Goal: Task Accomplishment & Management: Complete application form

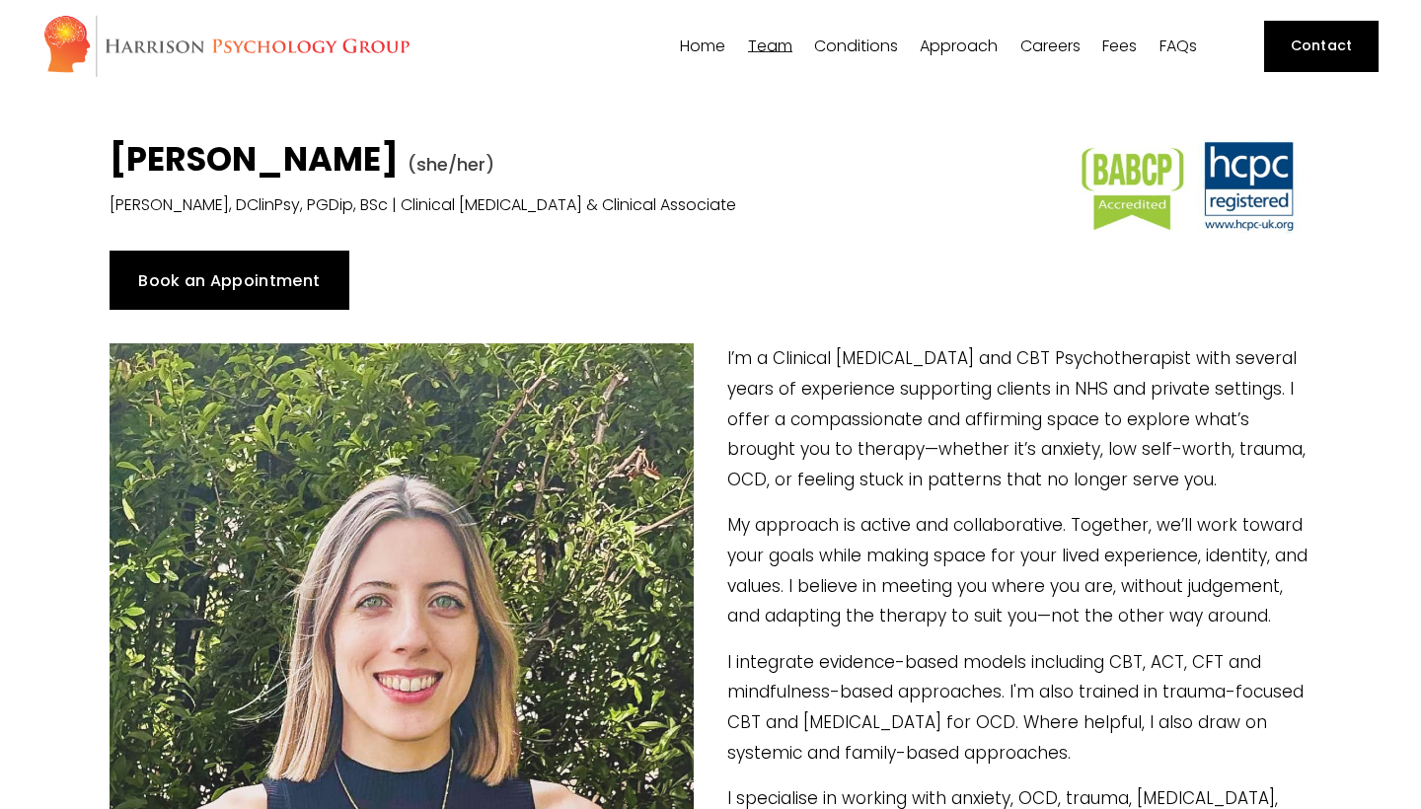
click at [171, 294] on link "Book an Appointment" at bounding box center [230, 280] width 240 height 59
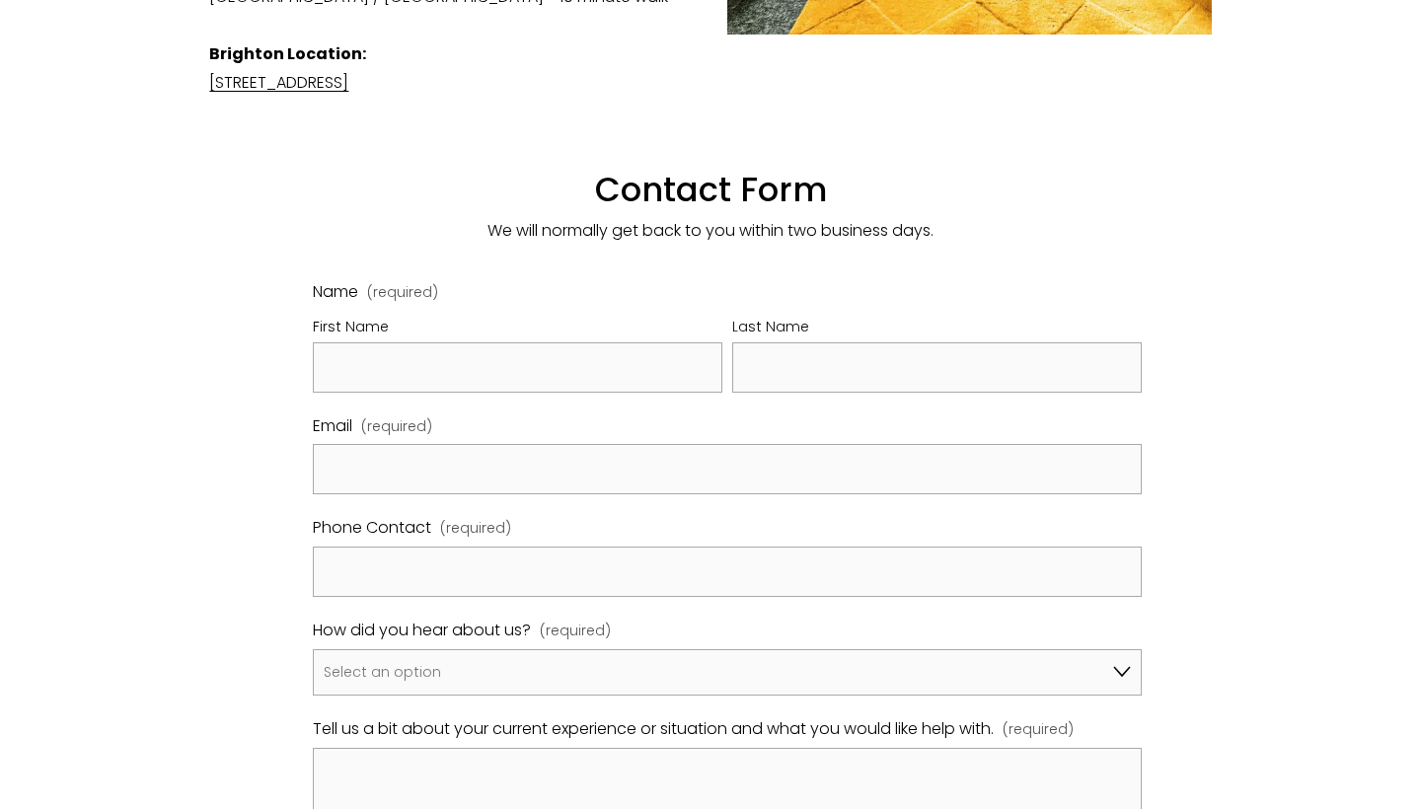
scroll to position [963, 0]
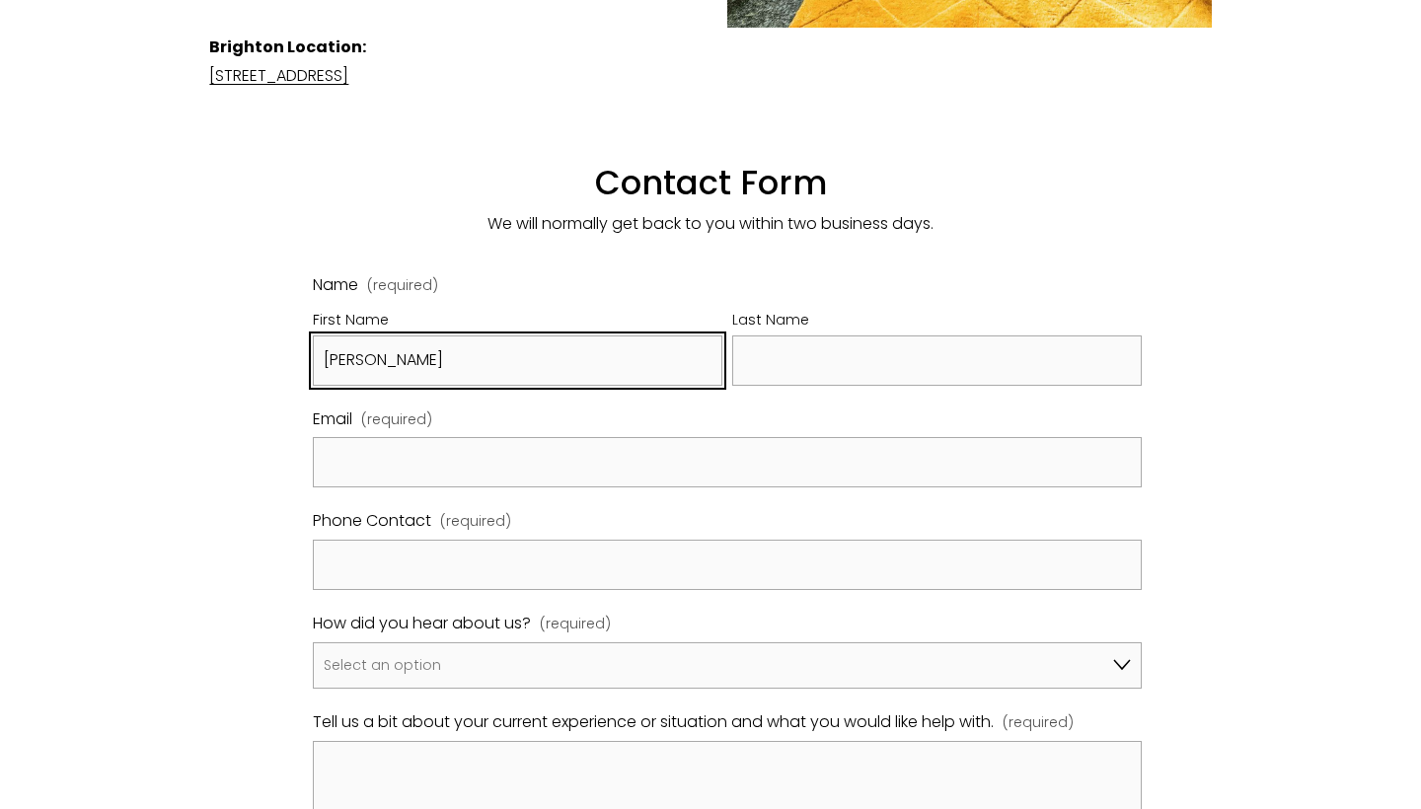
type input "Miriam"
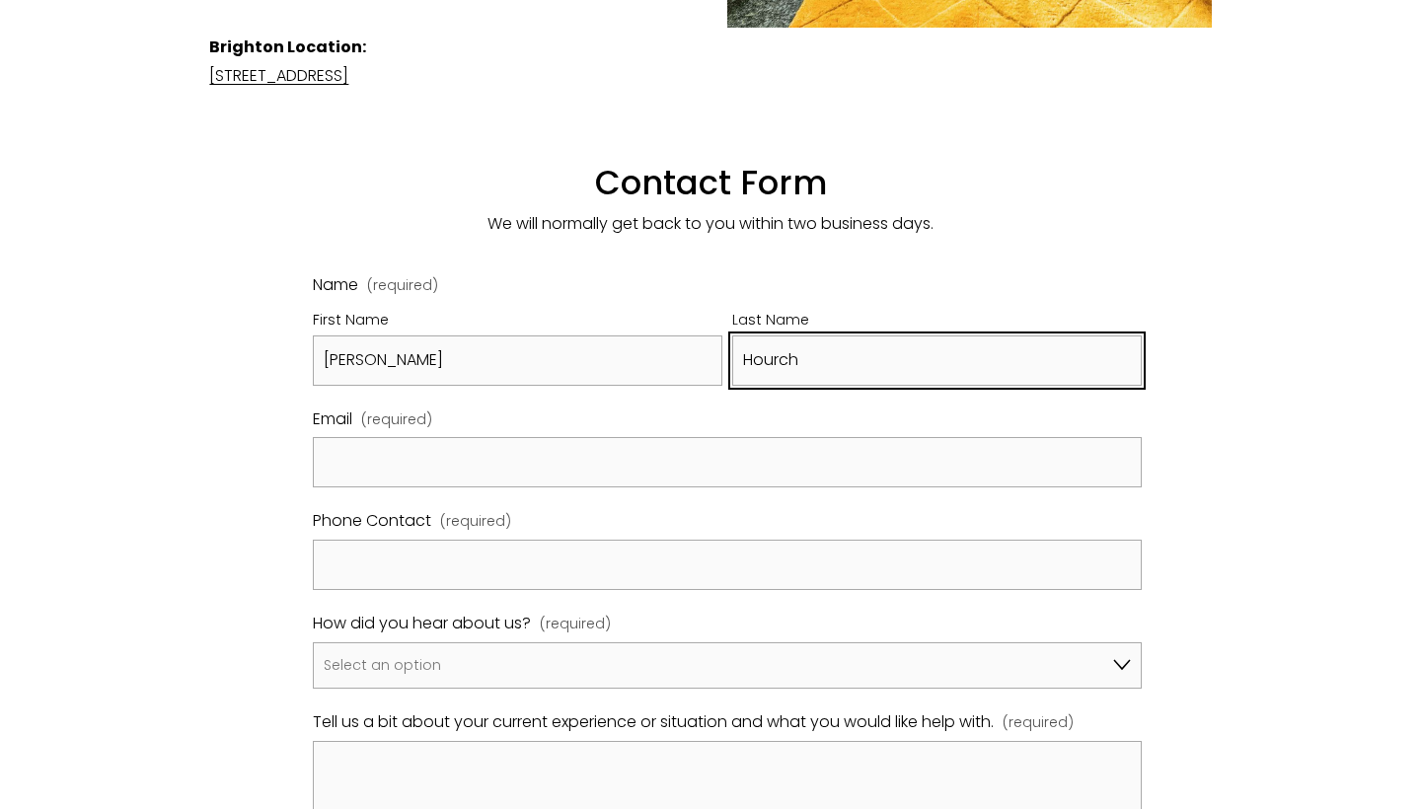
type input "Hourch"
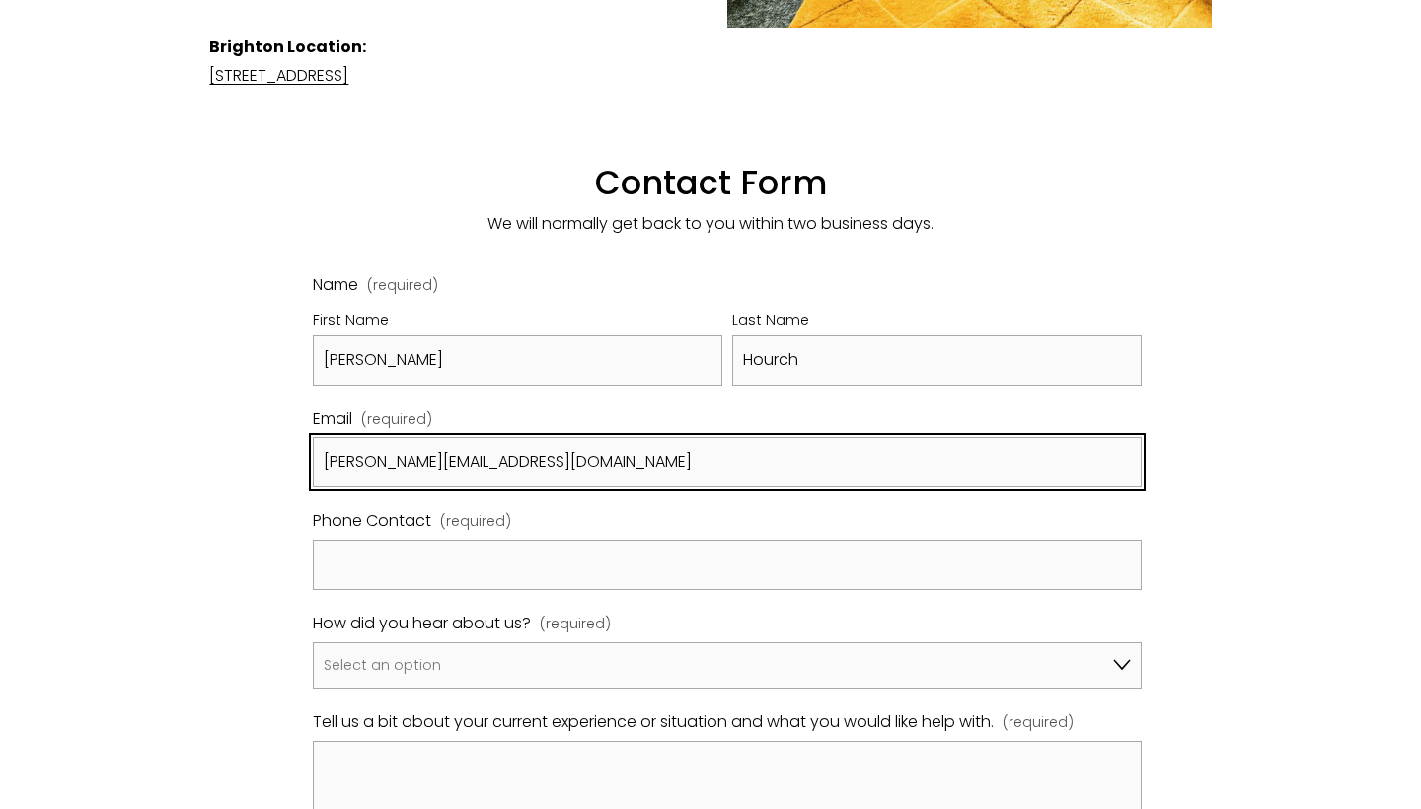
type input "miriam.hourch@gmail.com"
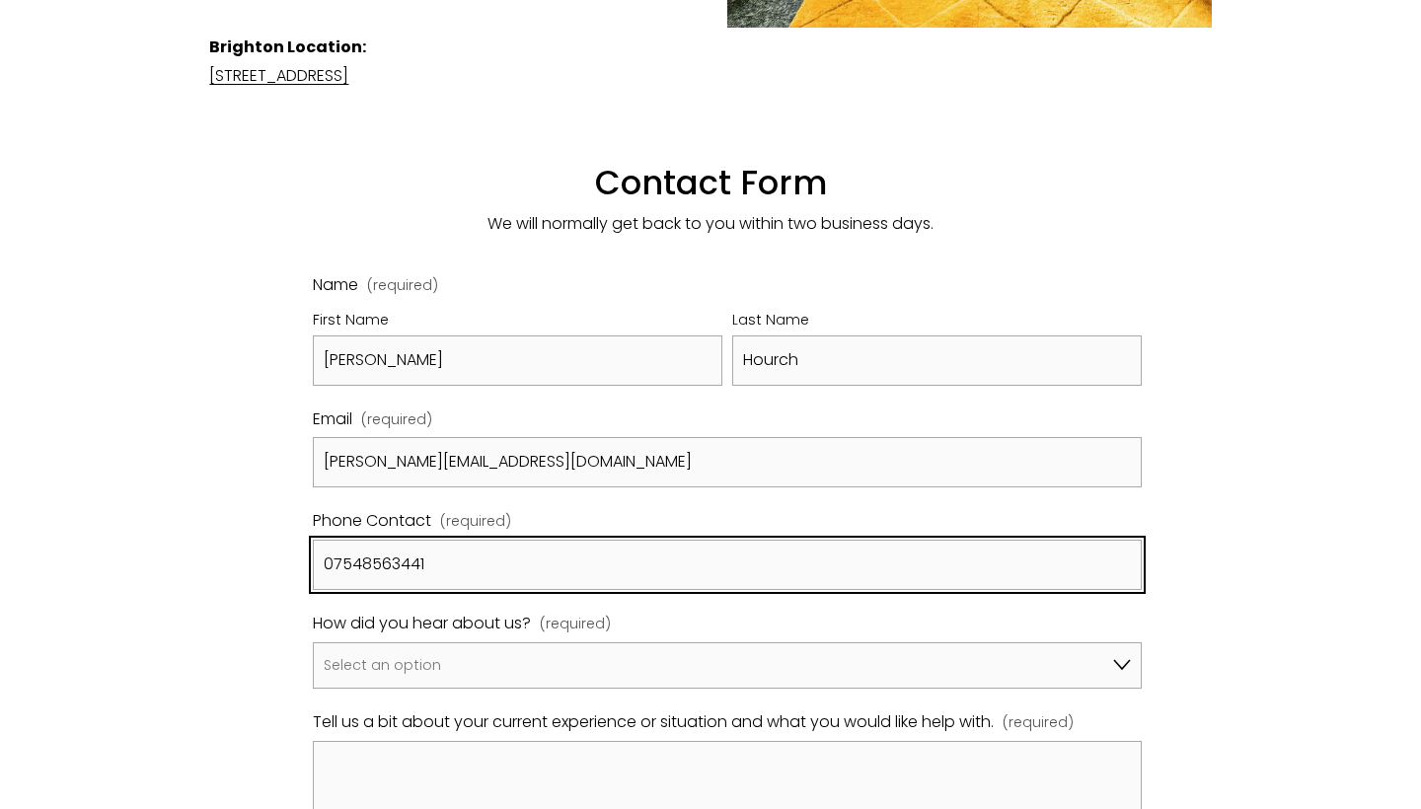
type input "07548563441"
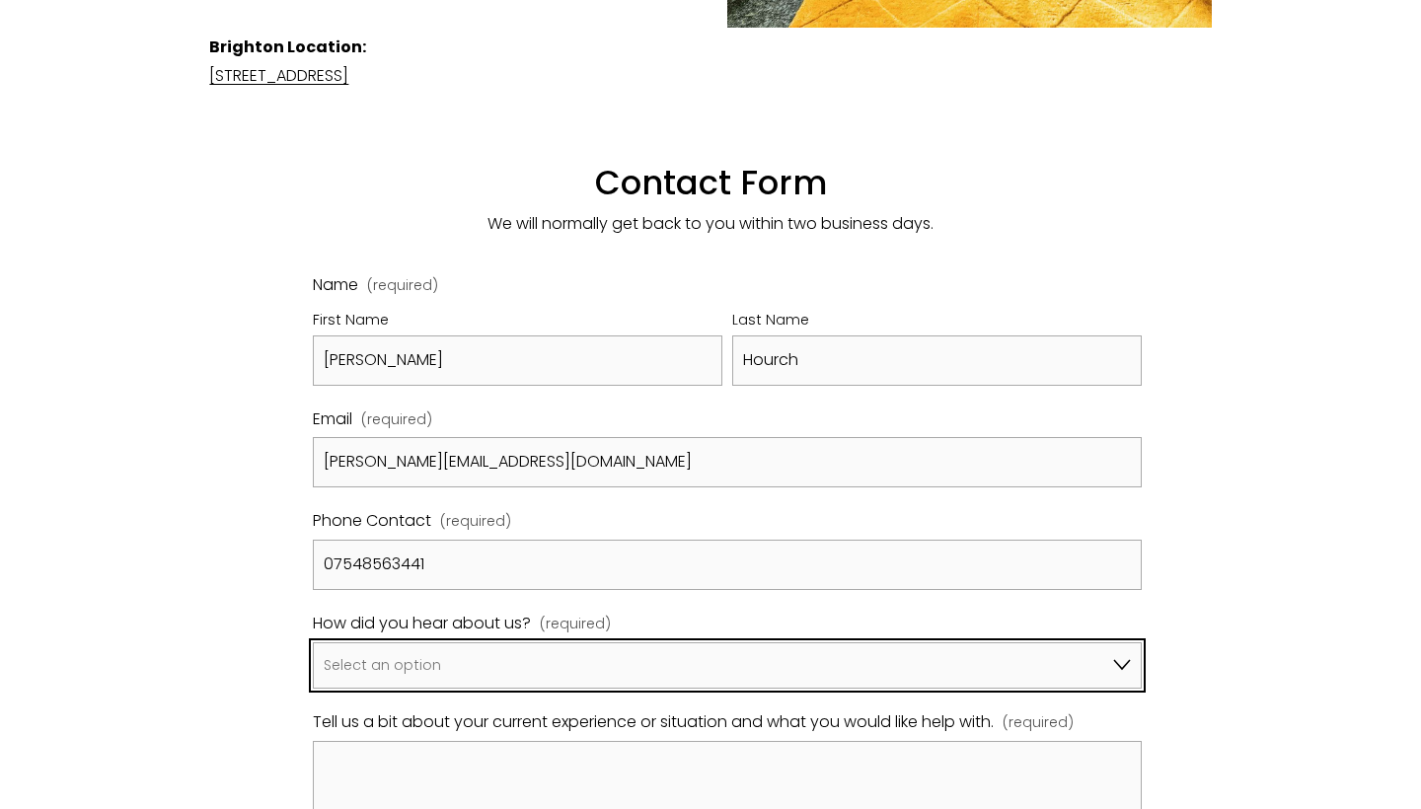
select select "Other"
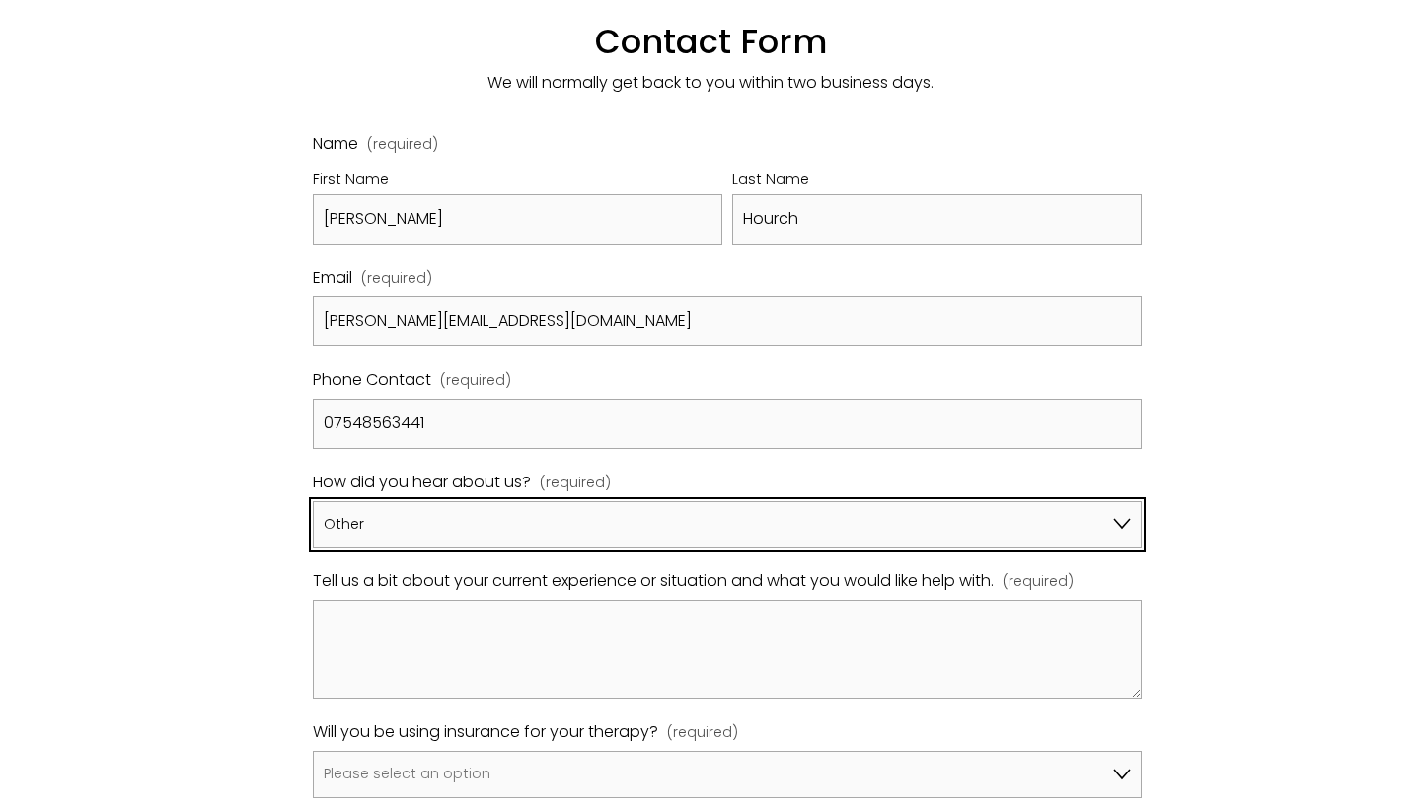
scroll to position [1118, 0]
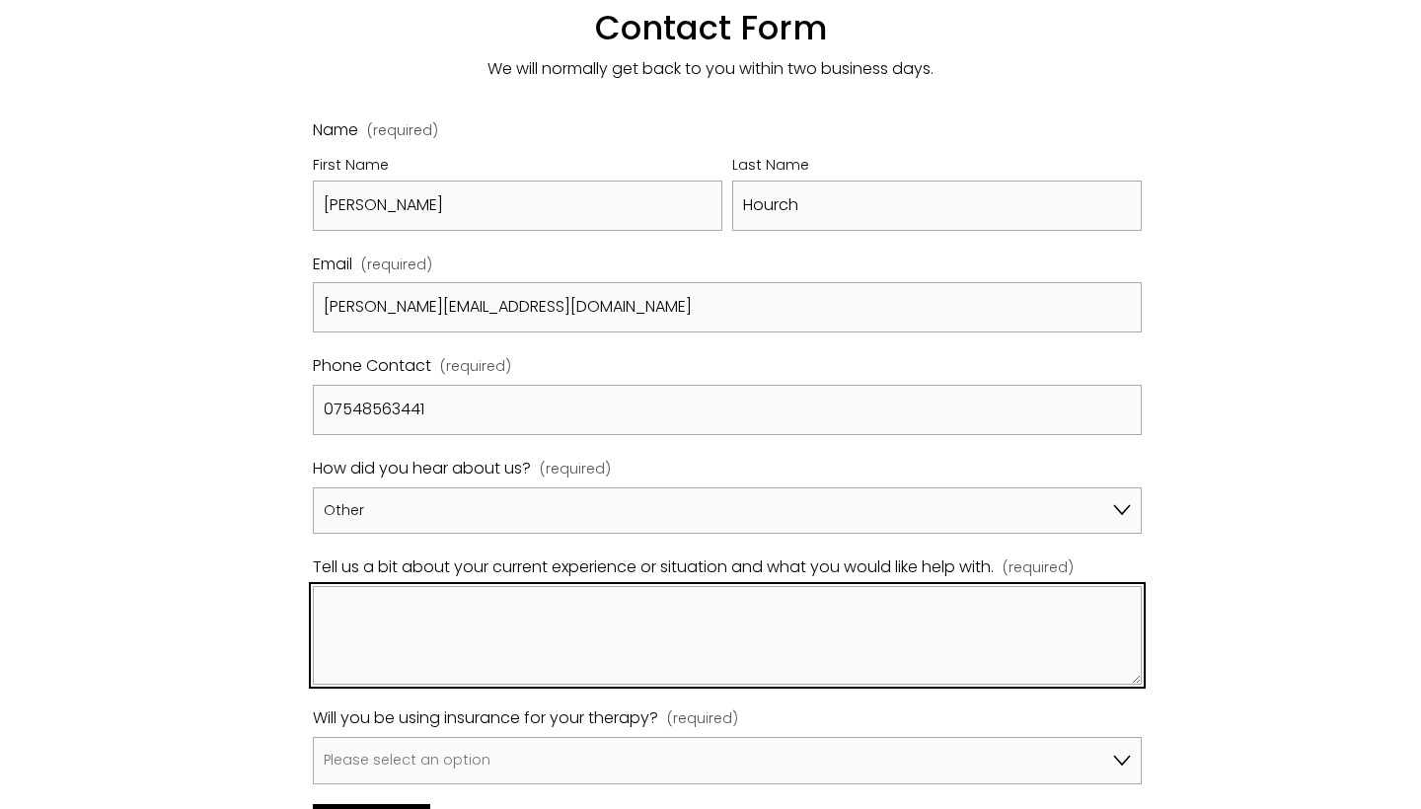
click at [412, 586] on textarea "Tell us a bit about your current experience or situation and what you would lik…" at bounding box center [727, 635] width 828 height 99
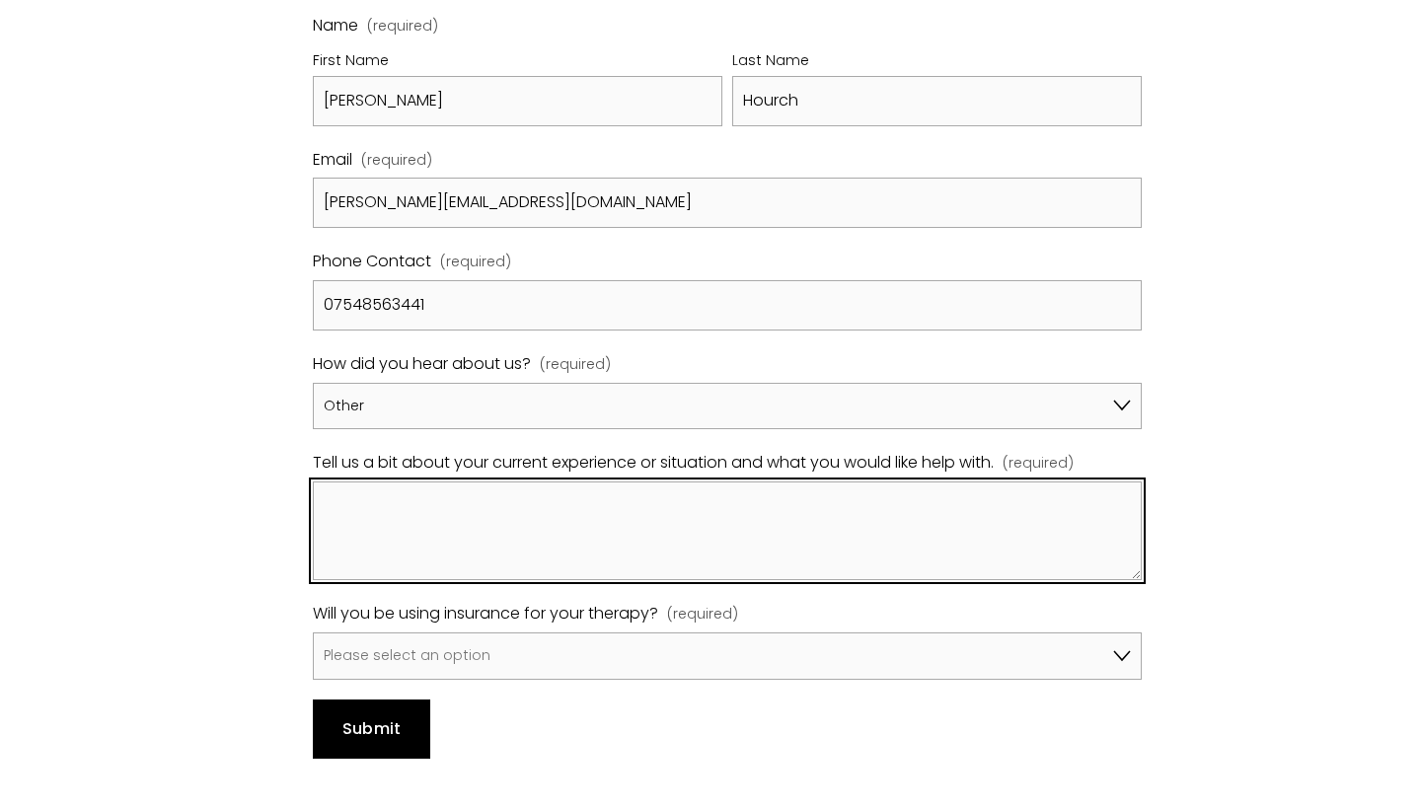
scroll to position [1225, 0]
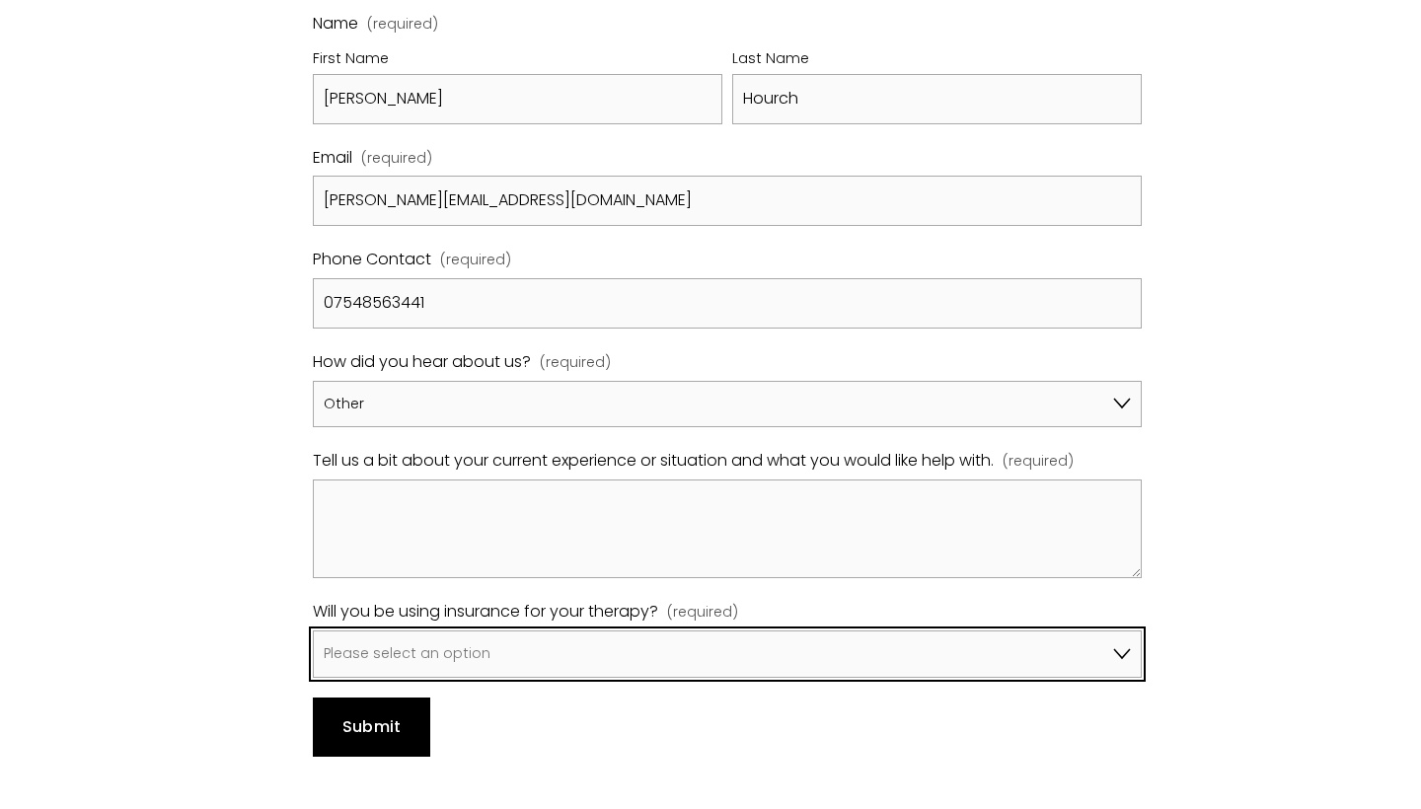
select select "No, I won't be using insurance"
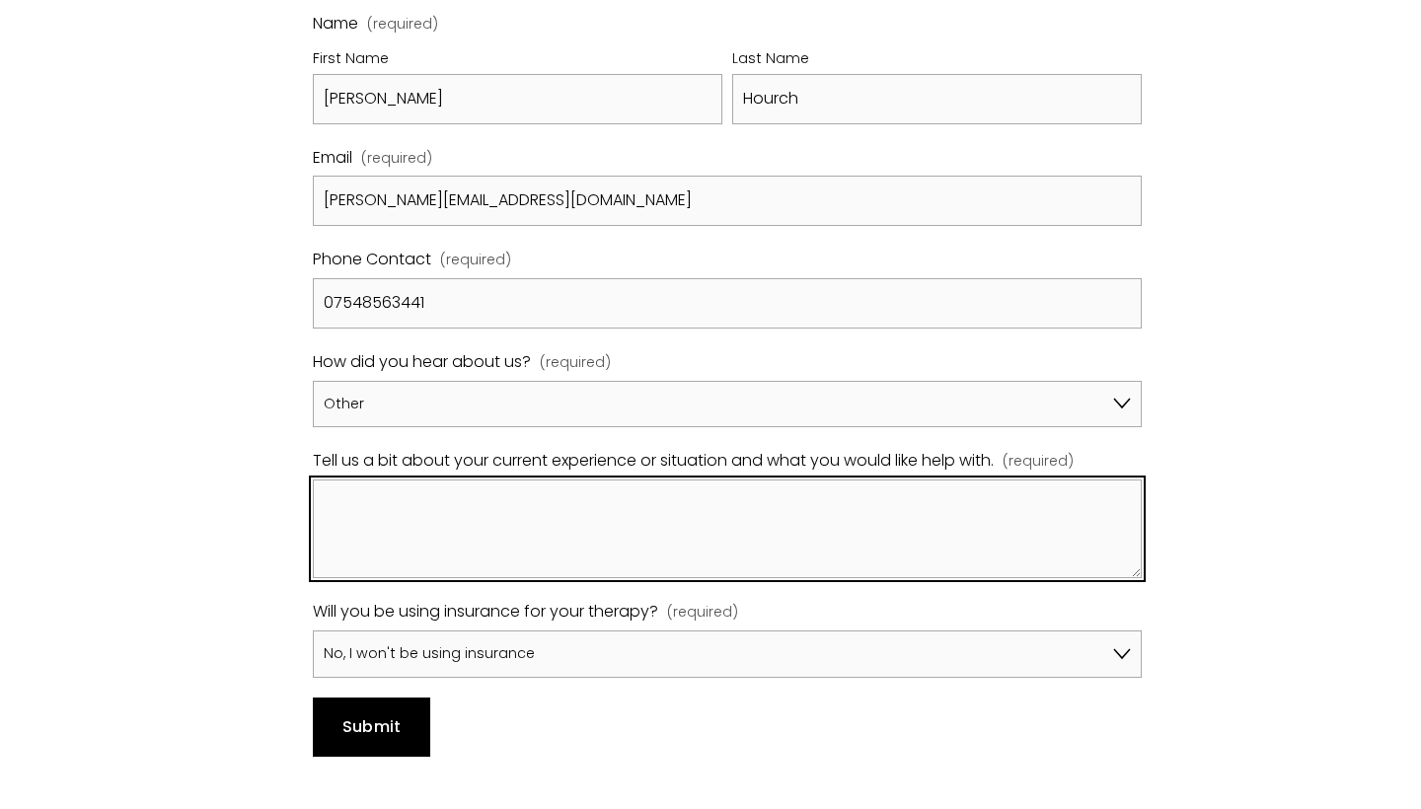
click at [487, 480] on textarea "Tell us a bit about your current experience or situation and what you would lik…" at bounding box center [727, 529] width 828 height 99
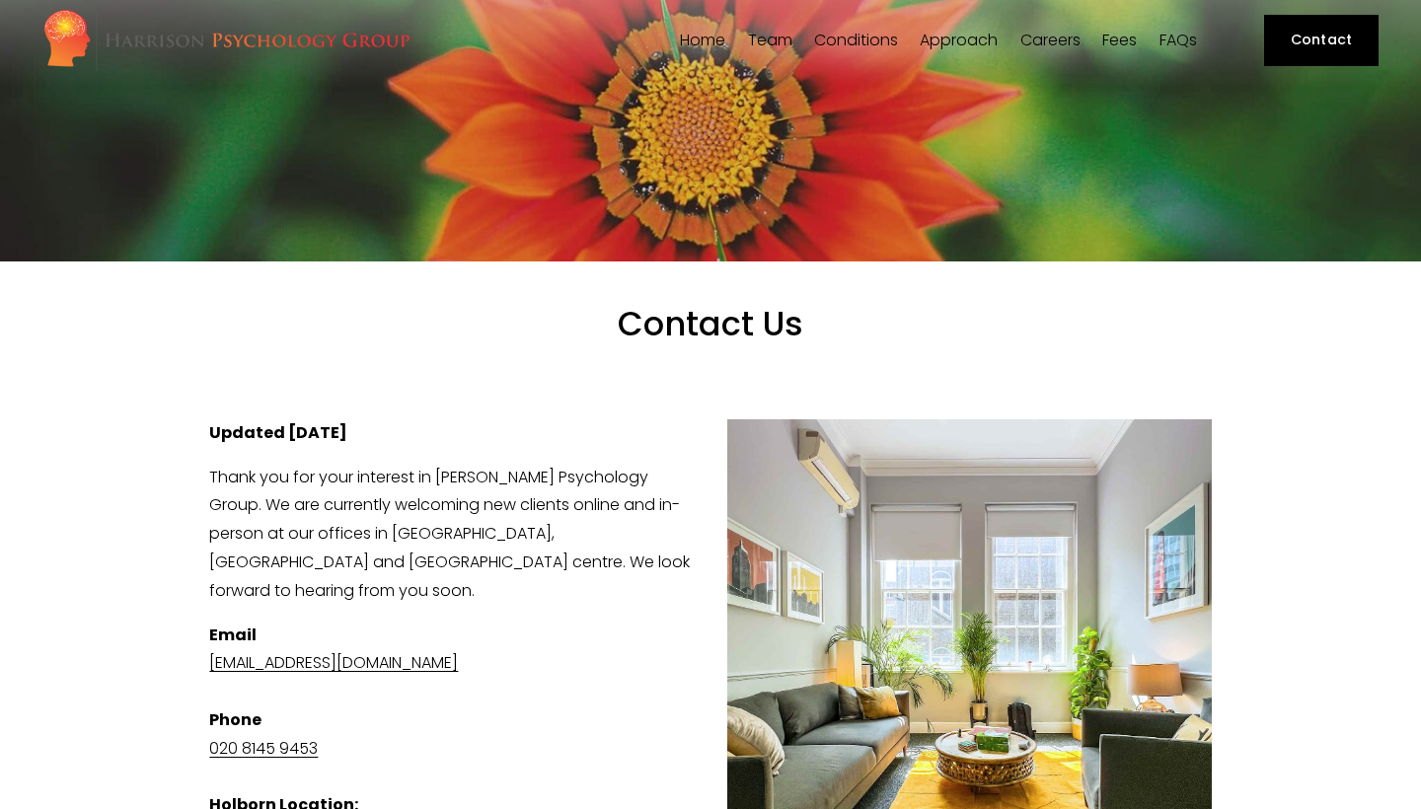
scroll to position [6, 0]
click at [1116, 47] on link "Fees" at bounding box center [1119, 40] width 35 height 19
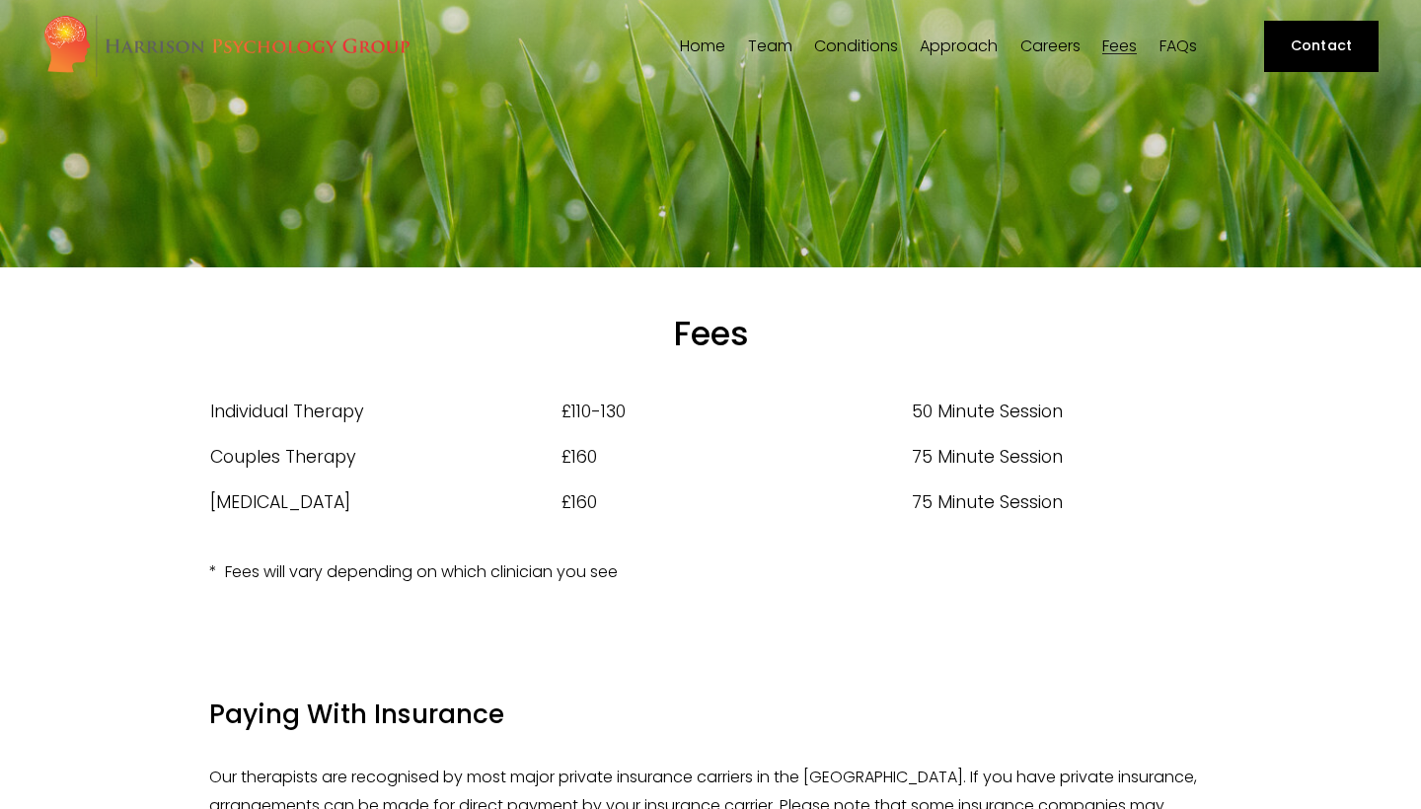
click at [778, 38] on span "Team" at bounding box center [770, 46] width 44 height 16
click at [778, 52] on span "Team" at bounding box center [770, 46] width 44 height 16
click at [0, 0] on span "Our Team" at bounding box center [0, 0] width 0 height 0
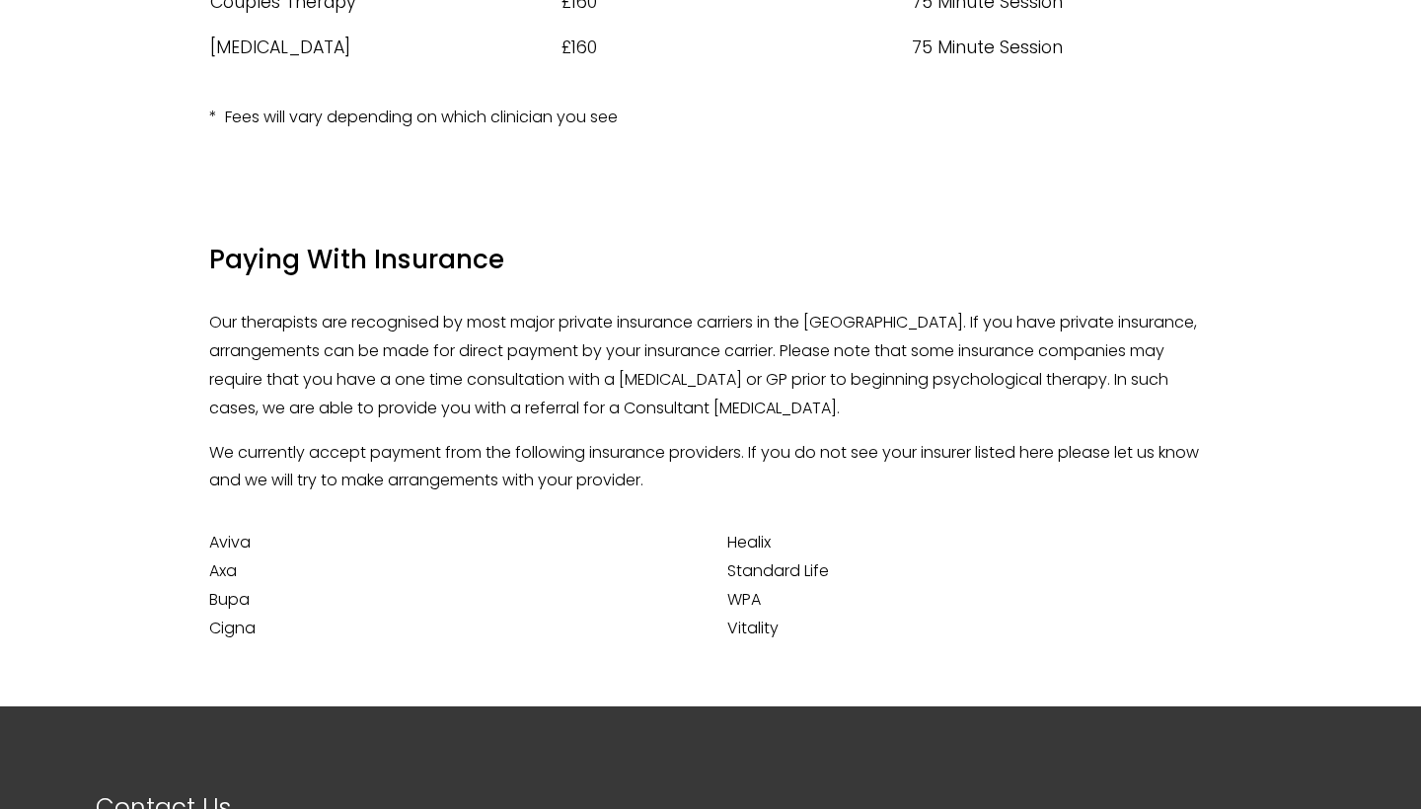
scroll to position [457, 0]
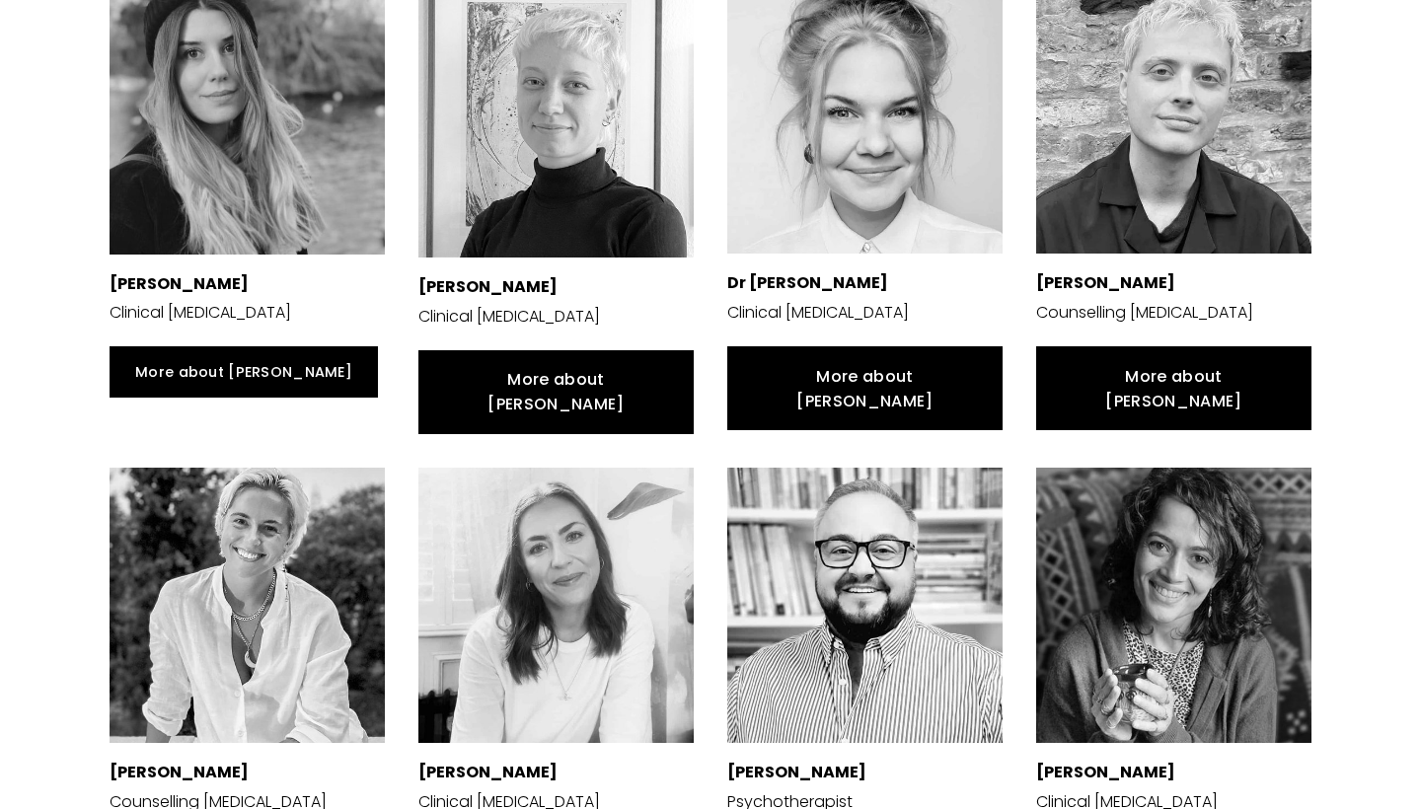
scroll to position [938, 0]
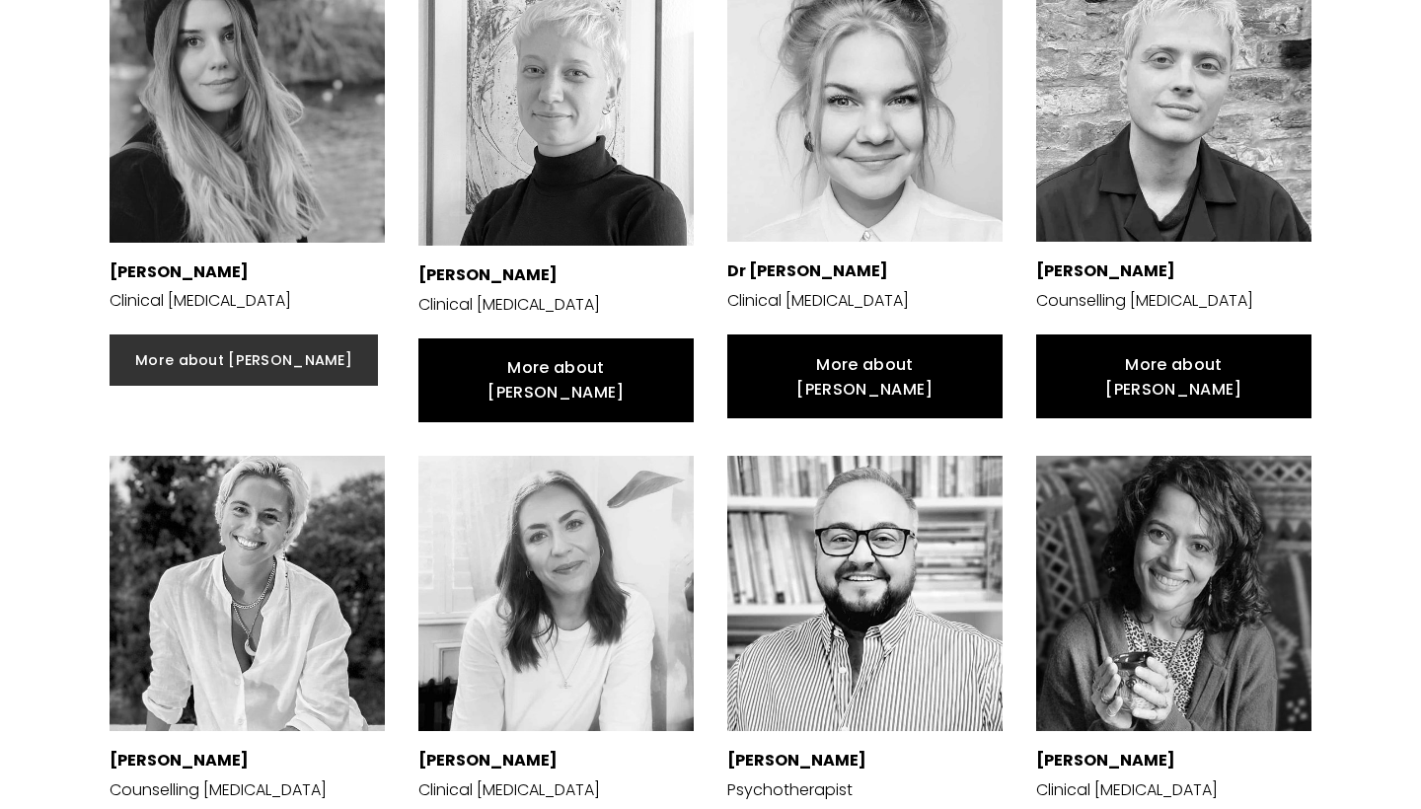
click at [199, 343] on link "More about [PERSON_NAME]" at bounding box center [244, 360] width 268 height 51
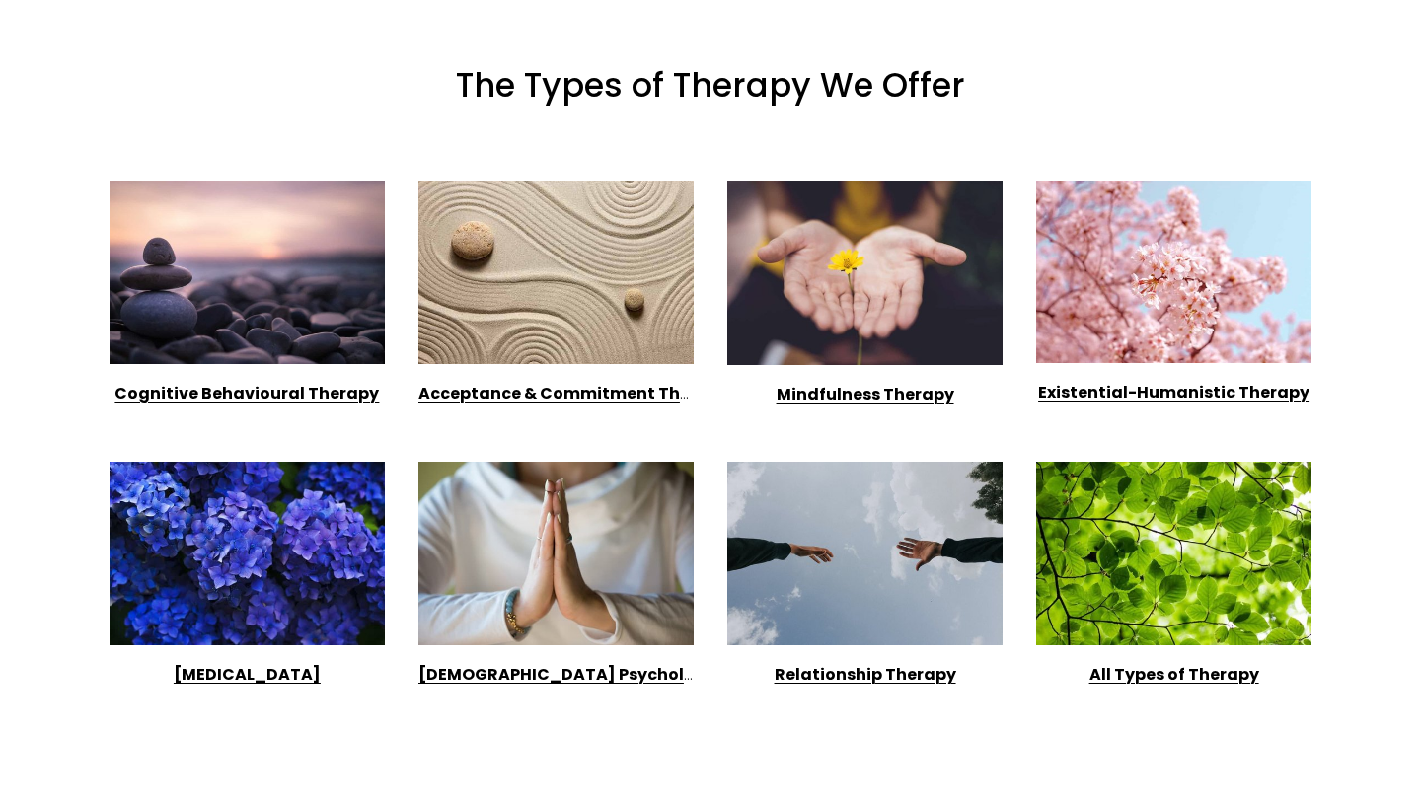
scroll to position [3616, 0]
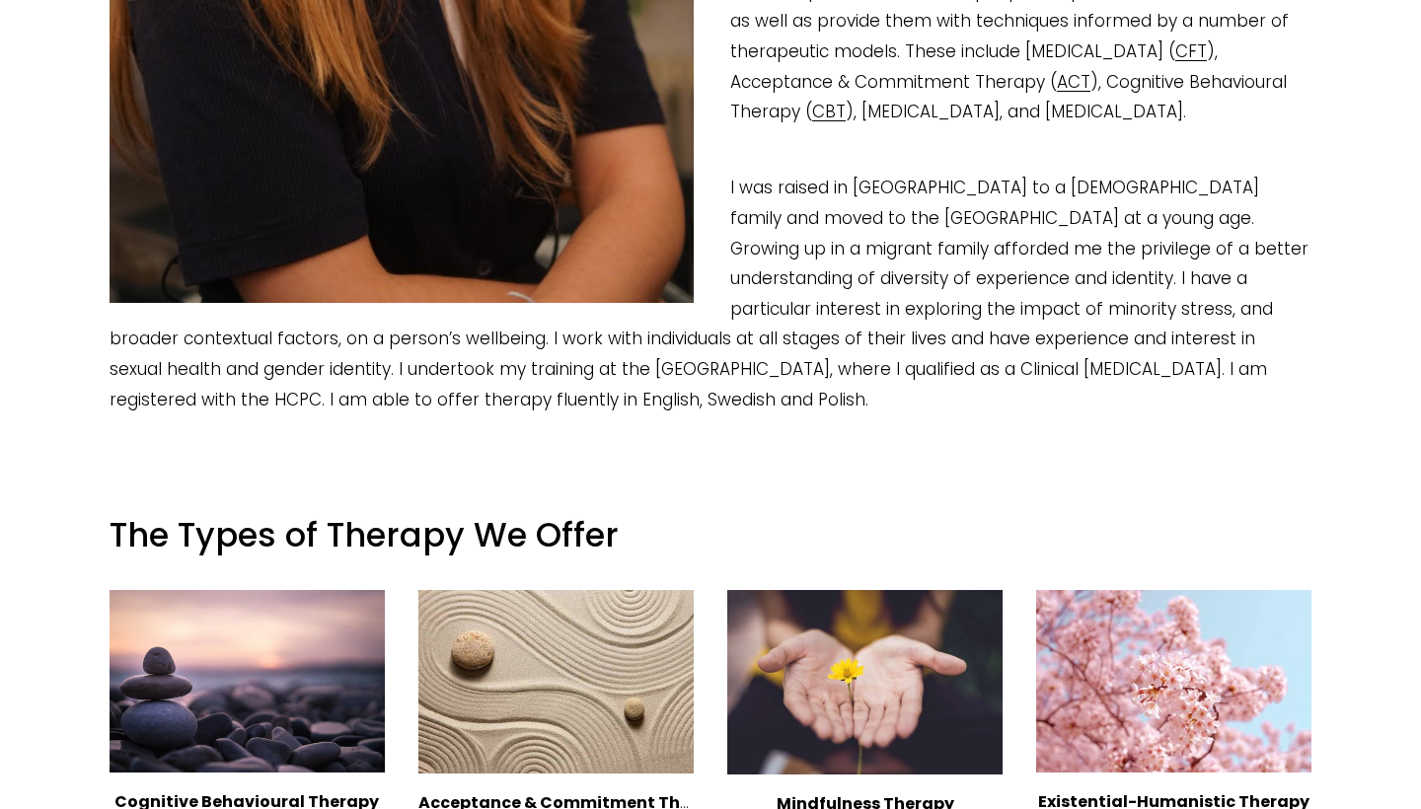
scroll to position [1134, 0]
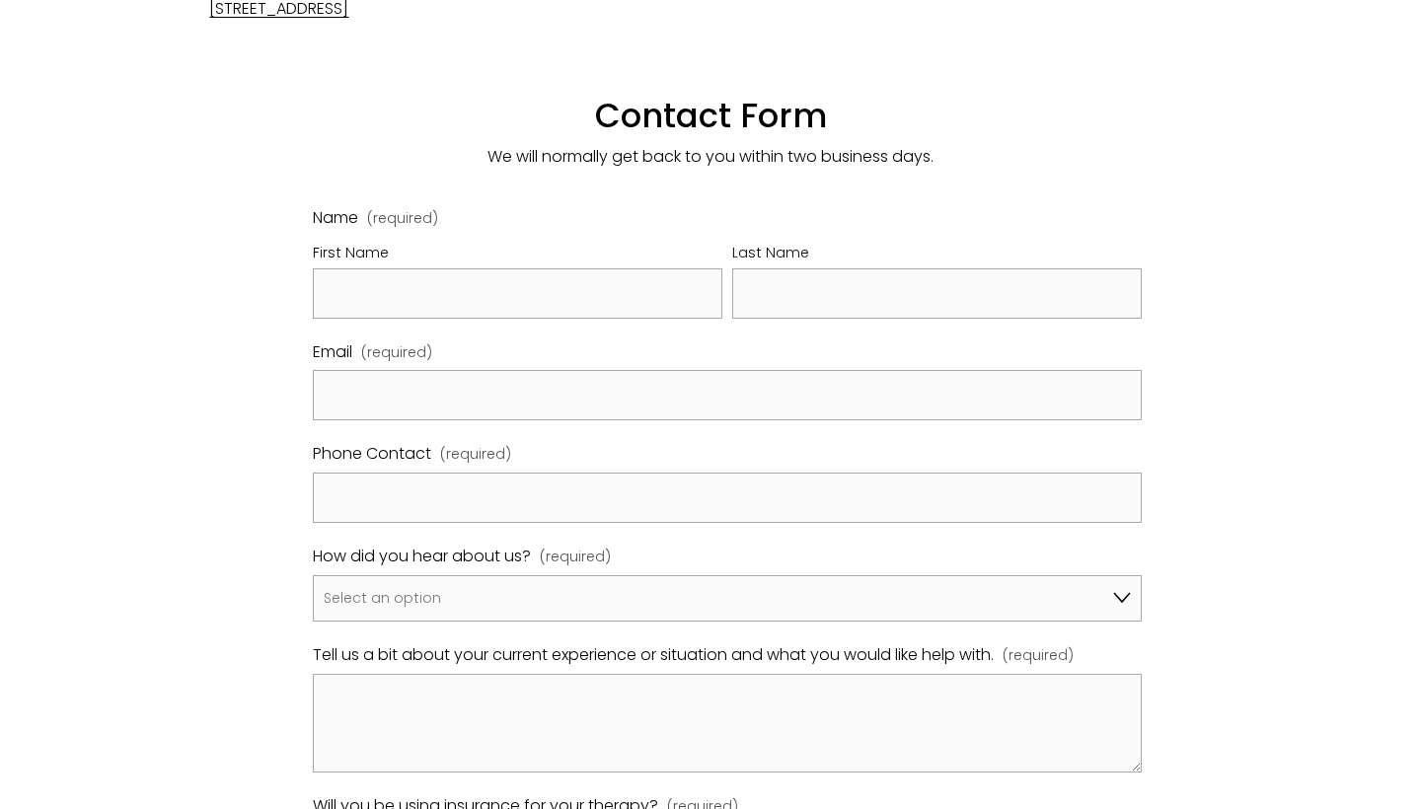
scroll to position [948, 0]
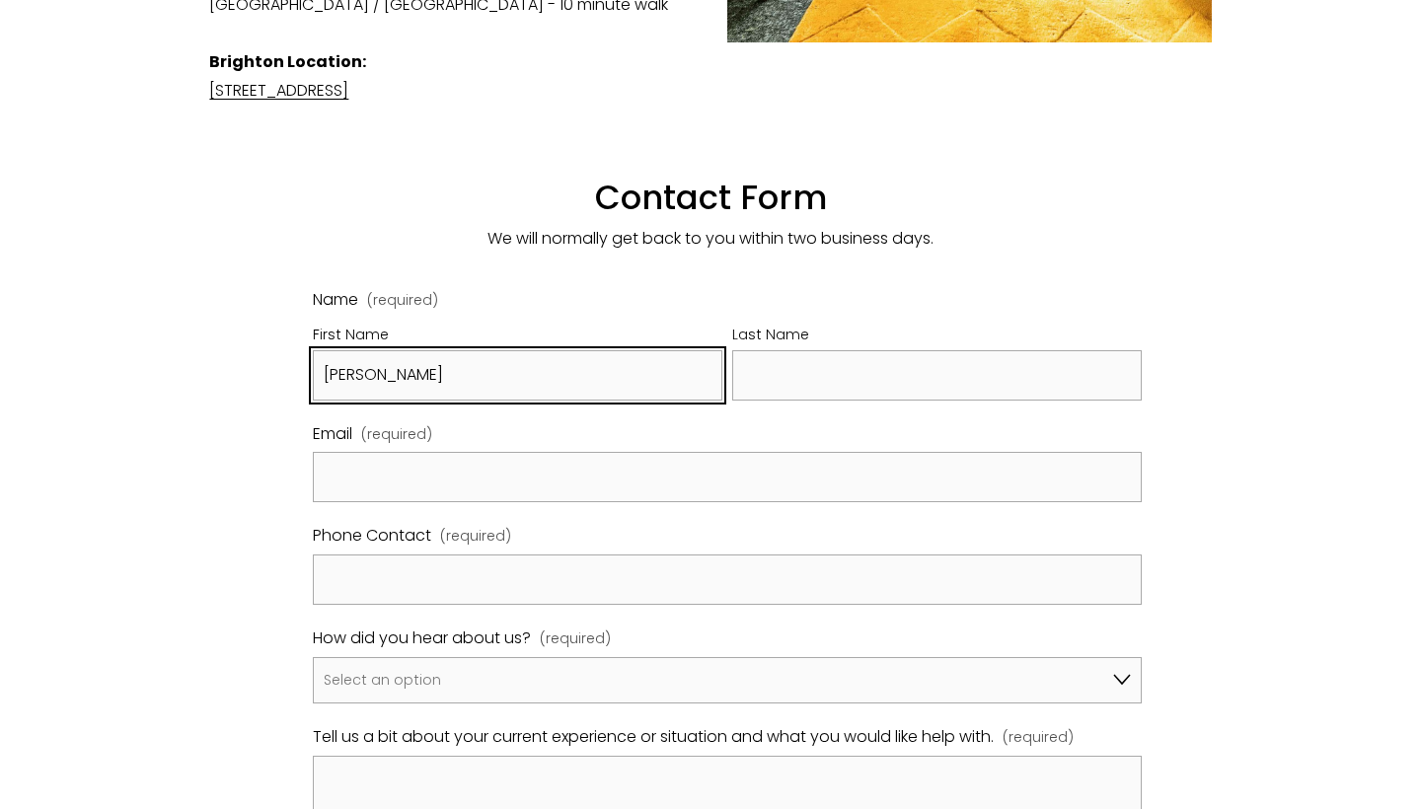
type input "Miriam"
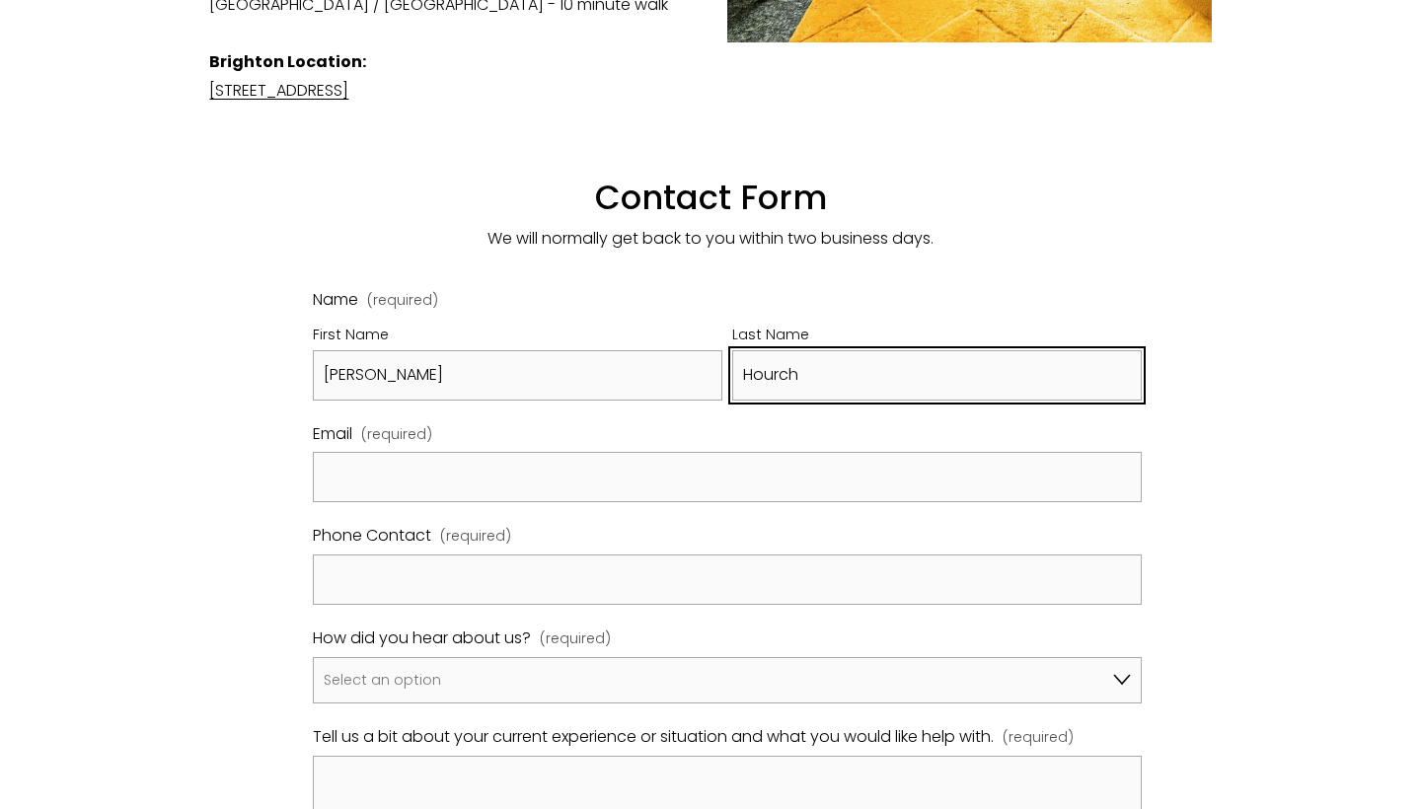
type input "Hourch"
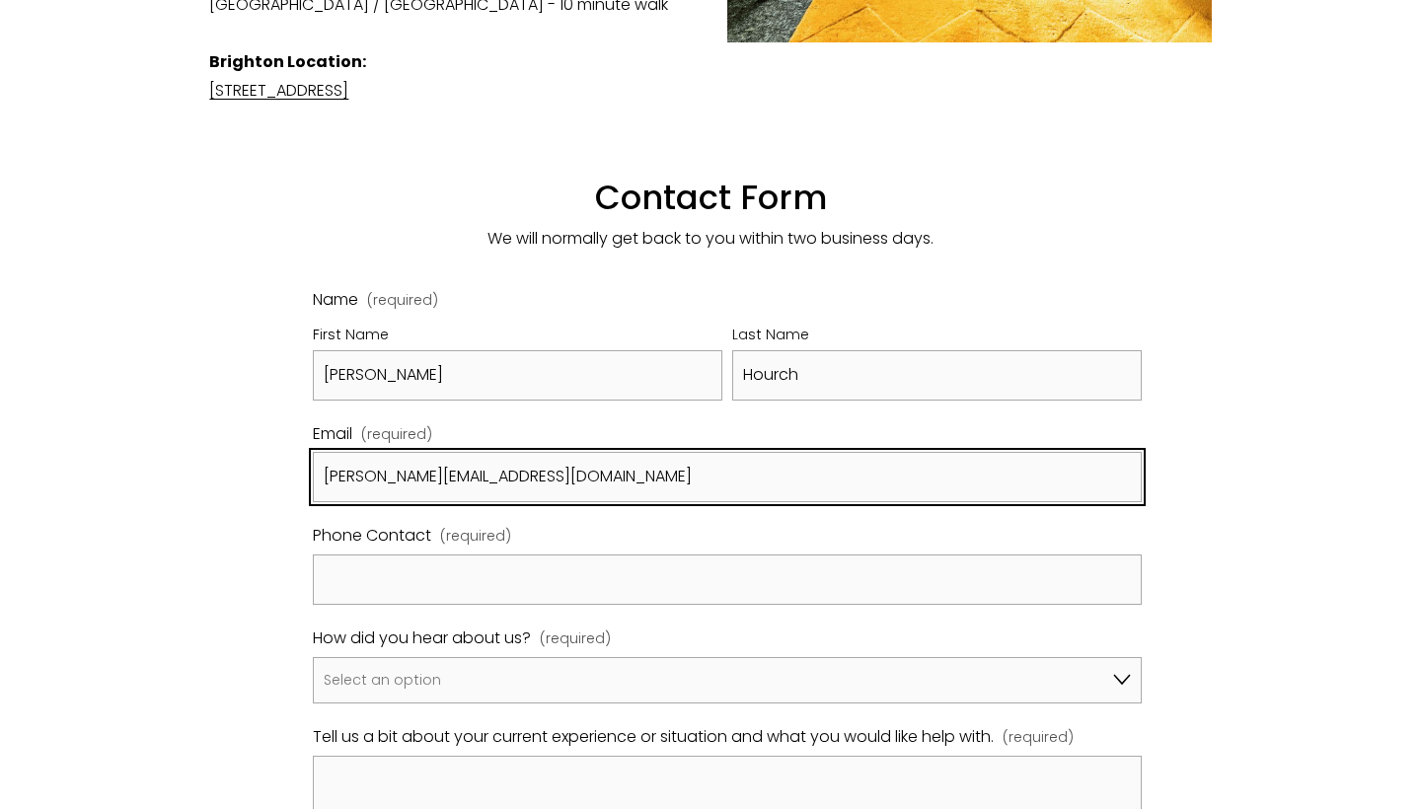
type input "miriam.hourch@gmail.com"
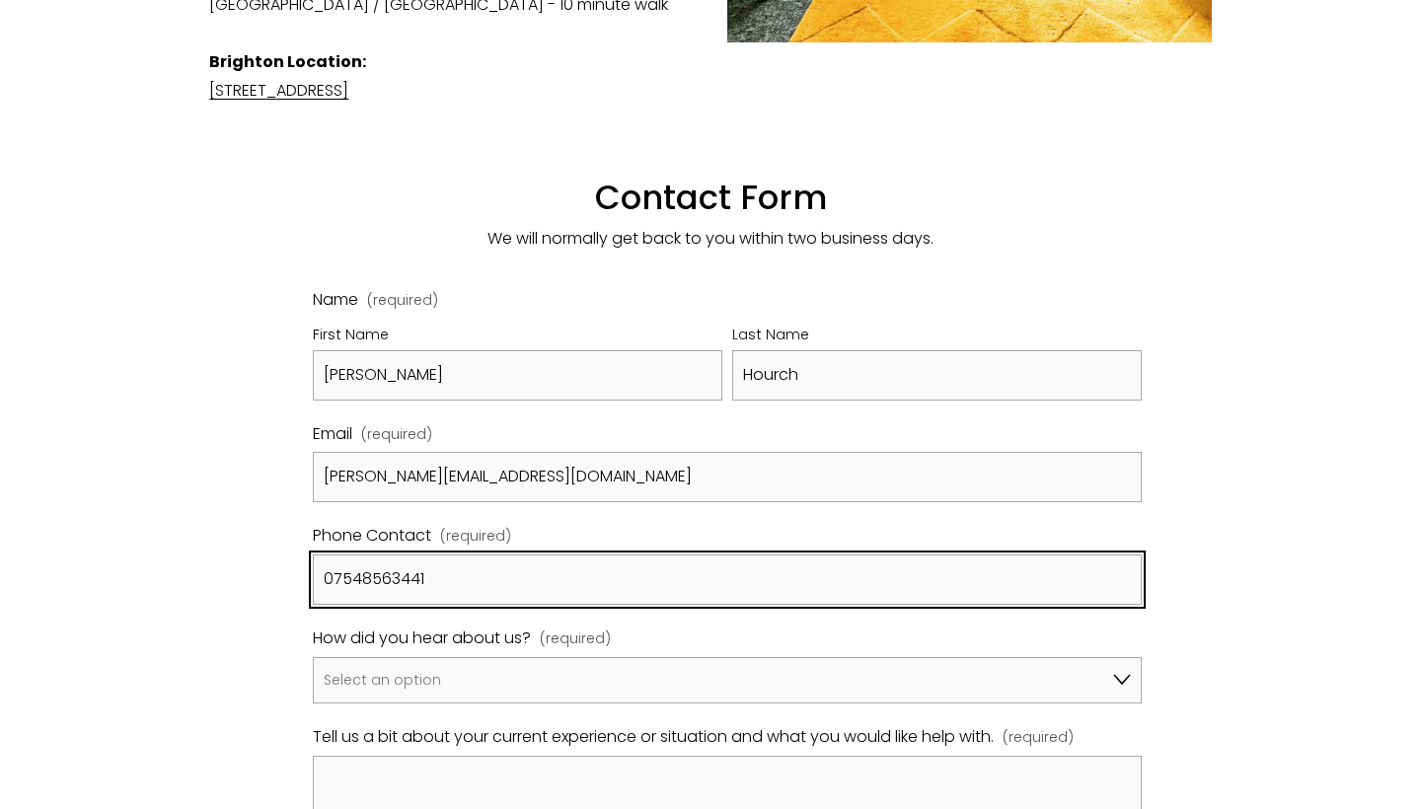
type input "07548563441"
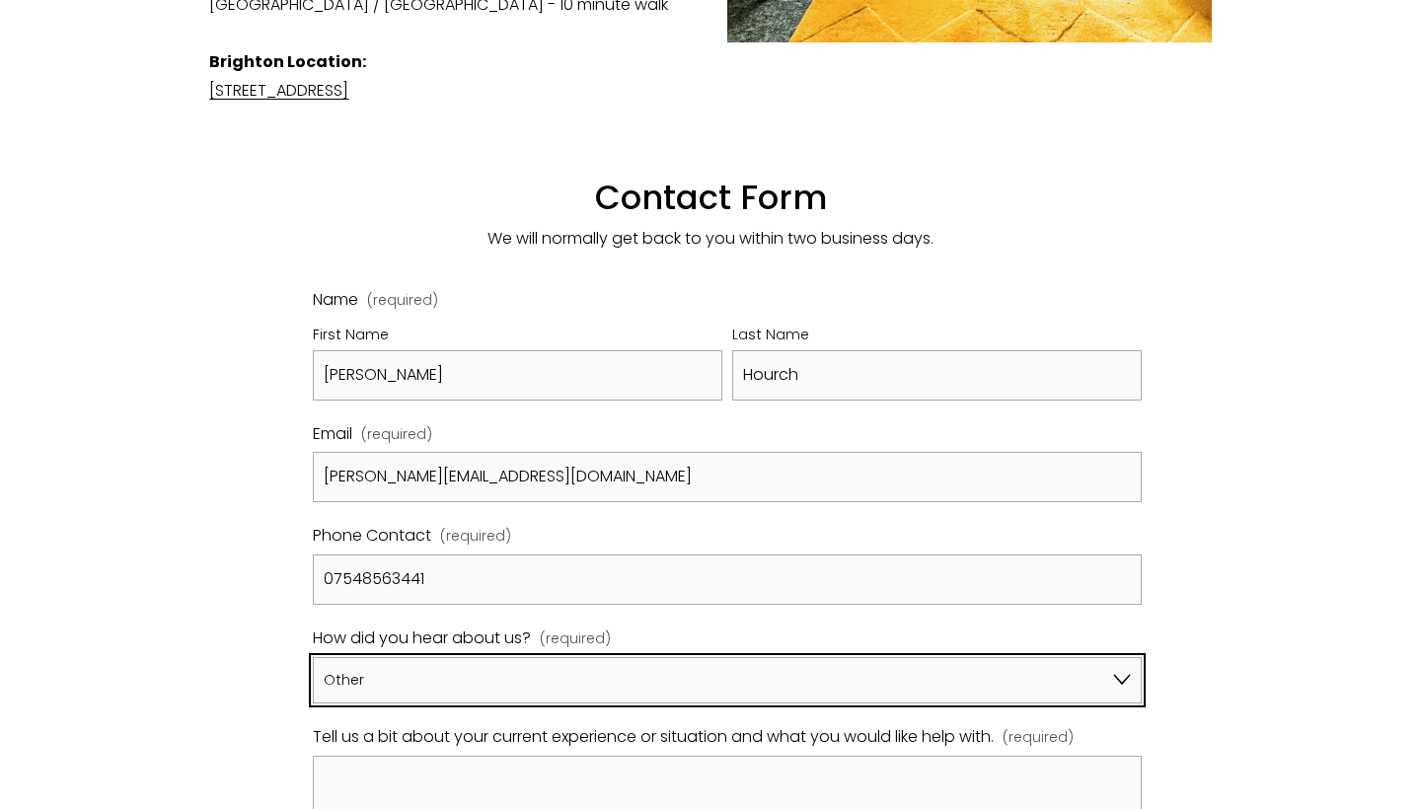
select select "Other"
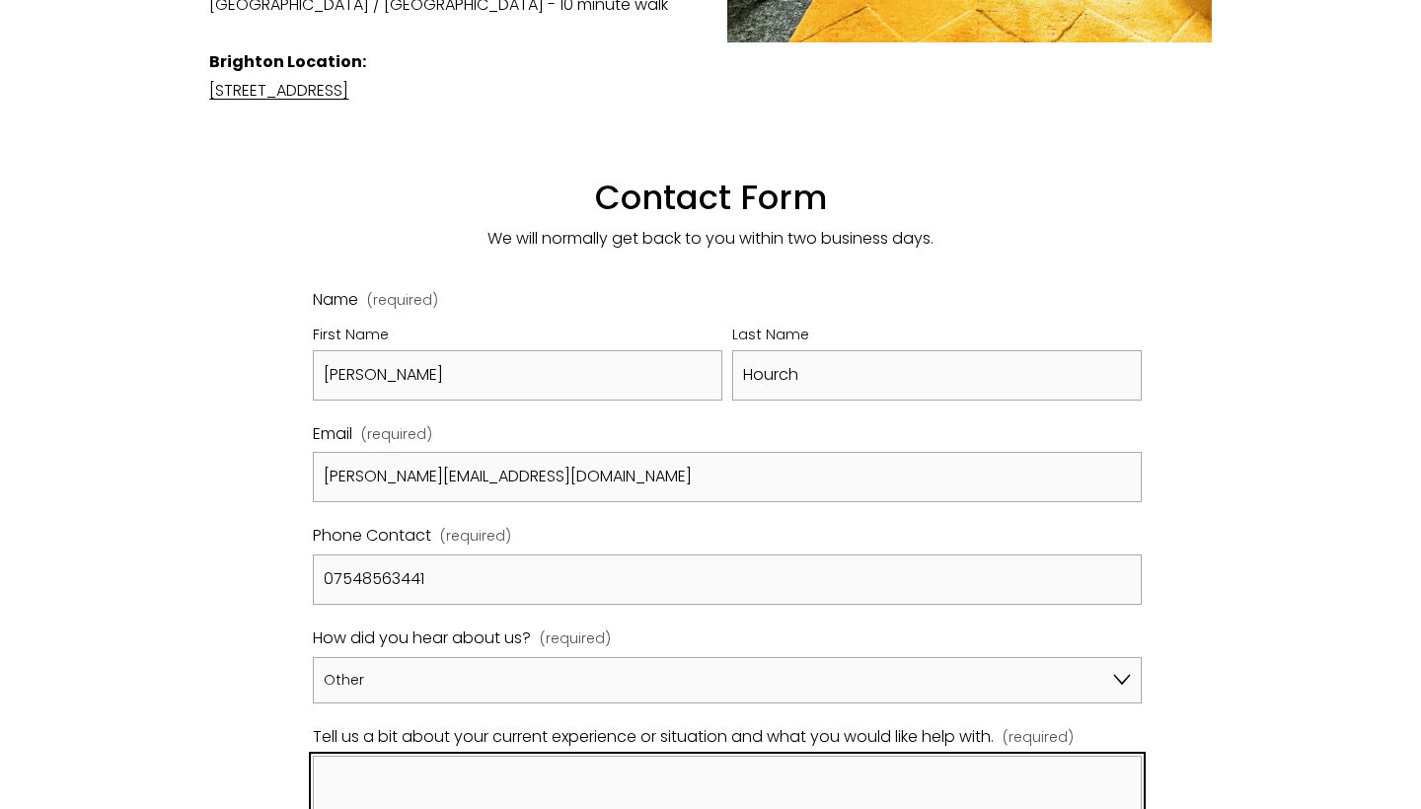
click at [459, 756] on textarea "Tell us a bit about your current experience or situation and what you would lik…" at bounding box center [727, 805] width 828 height 99
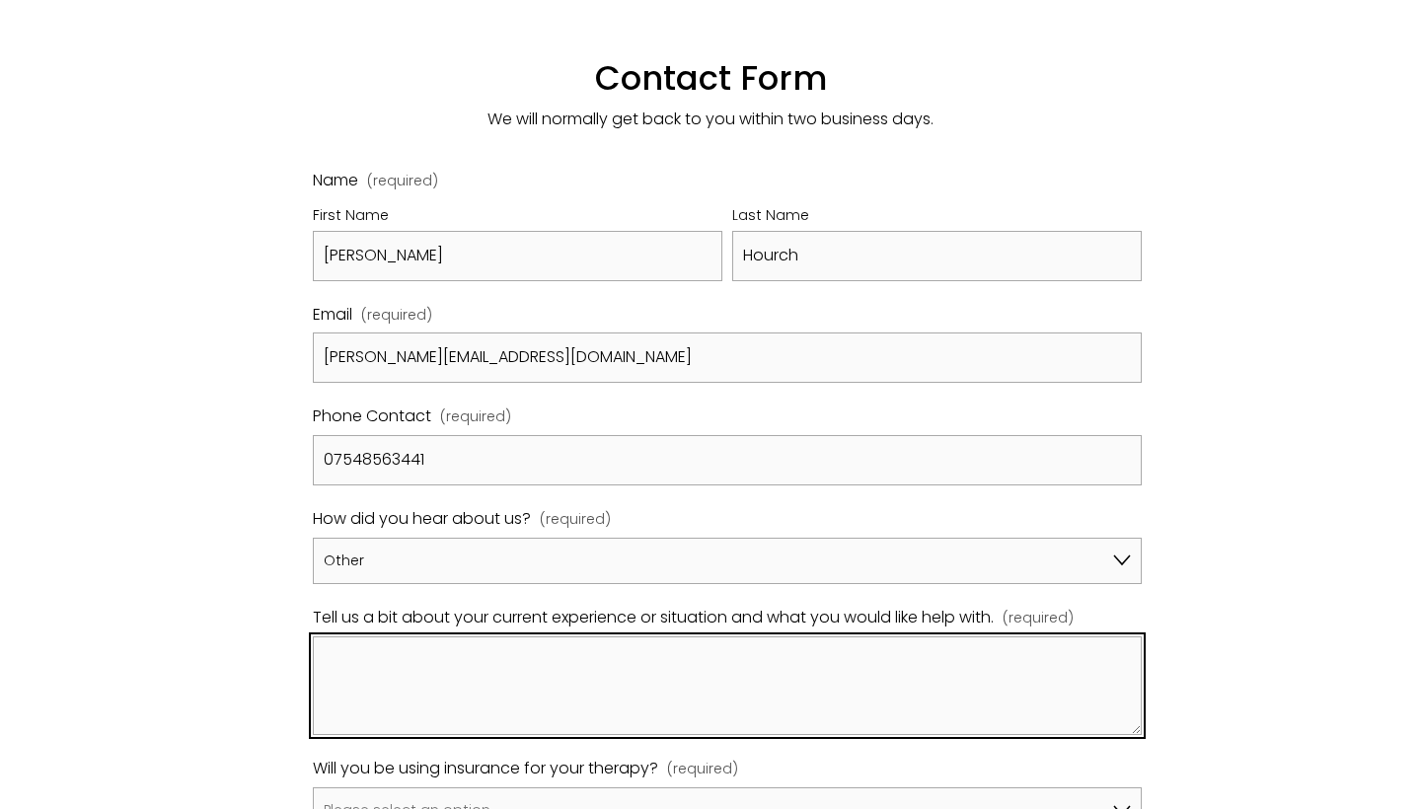
scroll to position [1069, 0]
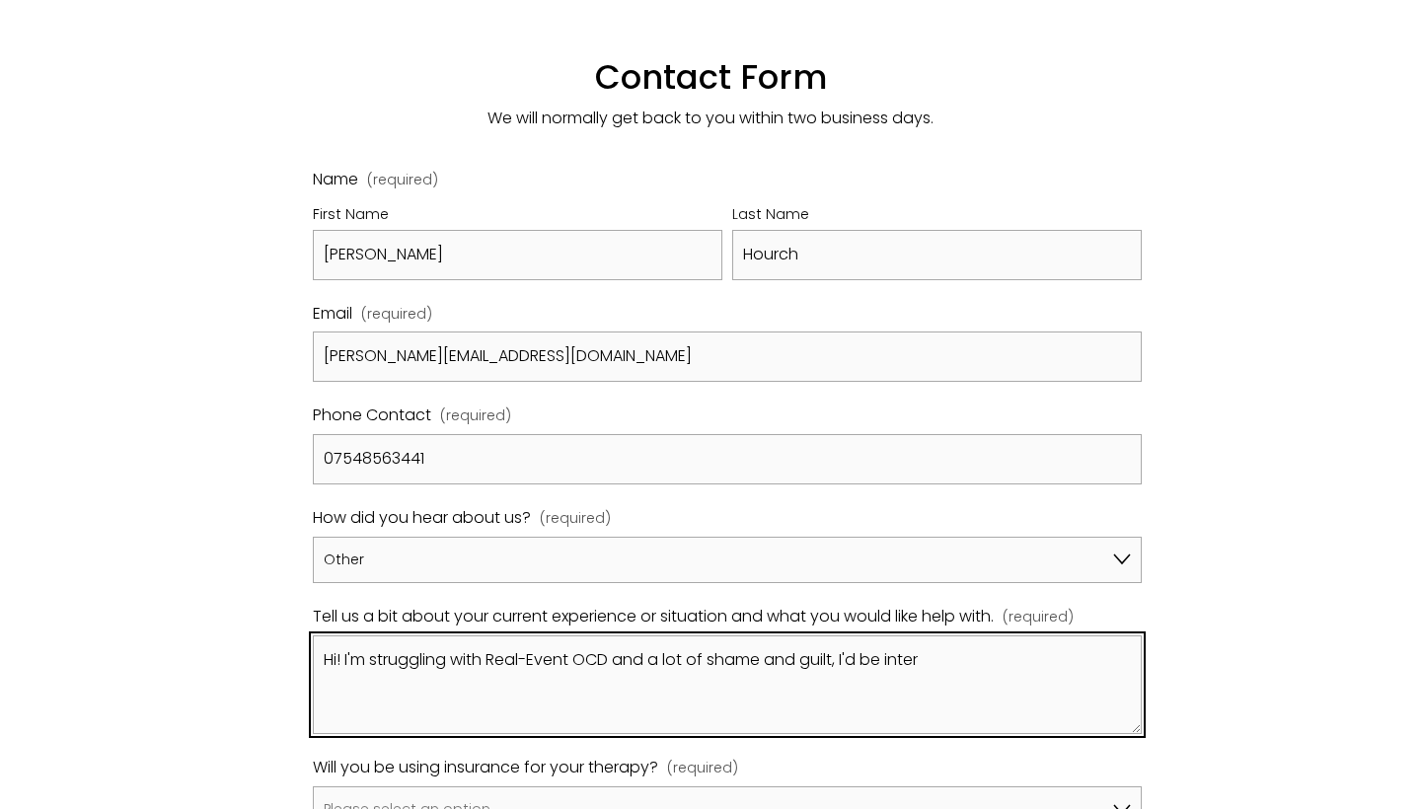
drag, startPoint x: 864, startPoint y: 605, endPoint x: 987, endPoint y: 605, distance: 123.4
click at [987, 636] on textarea "Hi! I'm struggling with Real-Event OCD and a lot of shame and guilt, I'd be int…" at bounding box center [727, 685] width 828 height 99
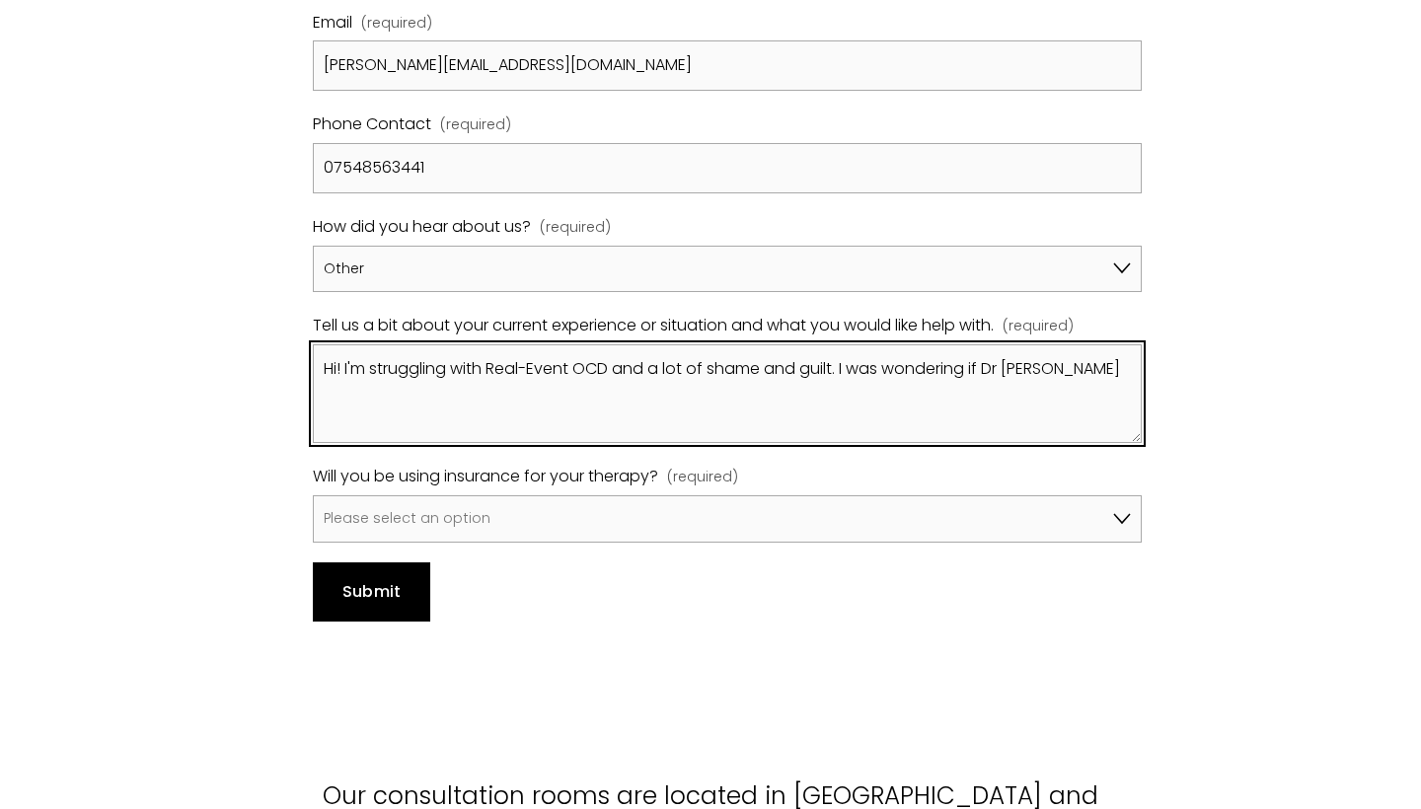
scroll to position [1338, 0]
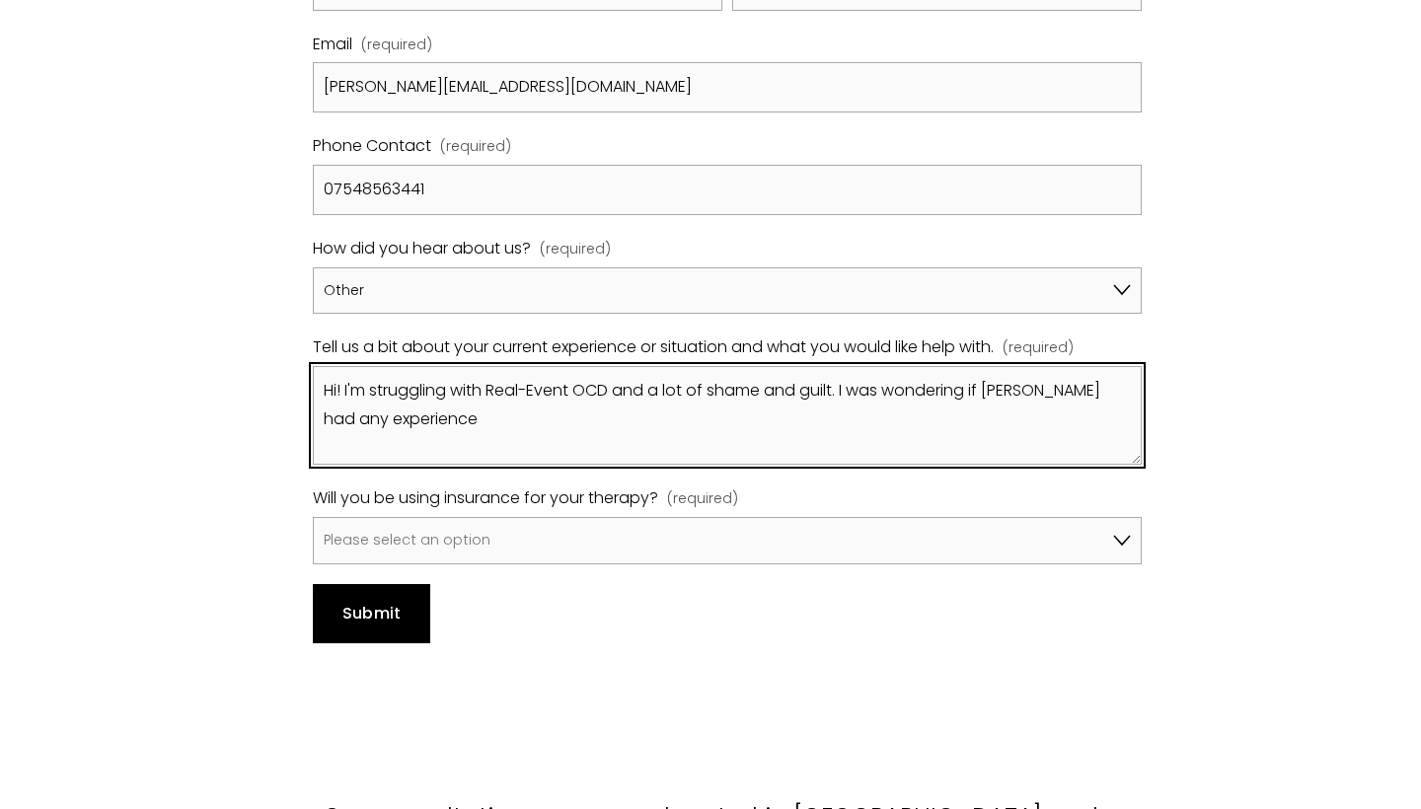
click at [470, 369] on textarea "Hi! I'm struggling with Real-Event OCD and a lot of shame and guilt. I was wond…" at bounding box center [727, 415] width 828 height 99
drag, startPoint x: 557, startPoint y: 364, endPoint x: 686, endPoint y: 367, distance: 129.3
click at [688, 367] on textarea "Hi! I'm struggling with Real-Event OCD and a lot of shame and guilt. I was wond…" at bounding box center [727, 415] width 828 height 99
click at [704, 371] on textarea "Hi! I'm struggling with Real-Event OCD and a lot of shame and guilt. I was wond…" at bounding box center [727, 415] width 828 height 99
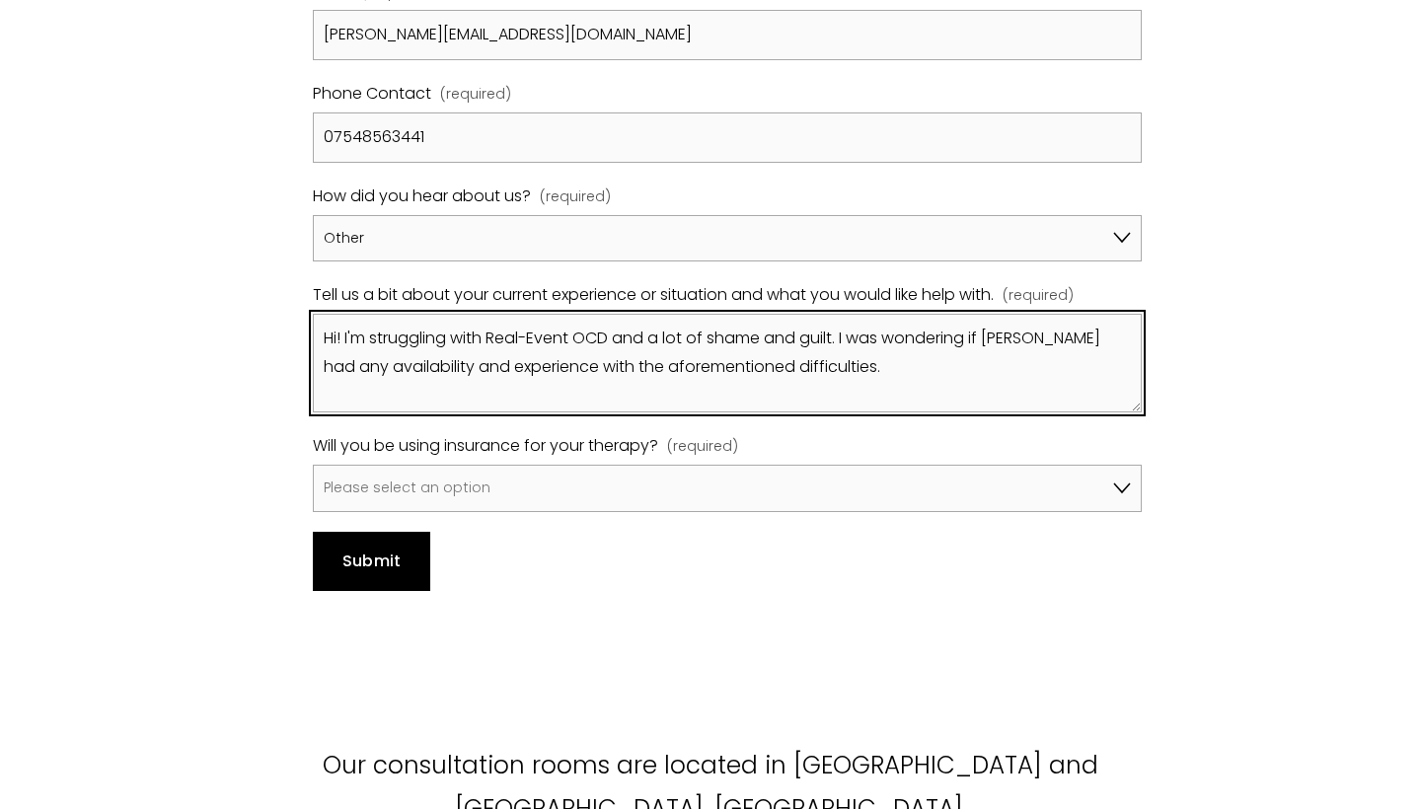
scroll to position [1395, 0]
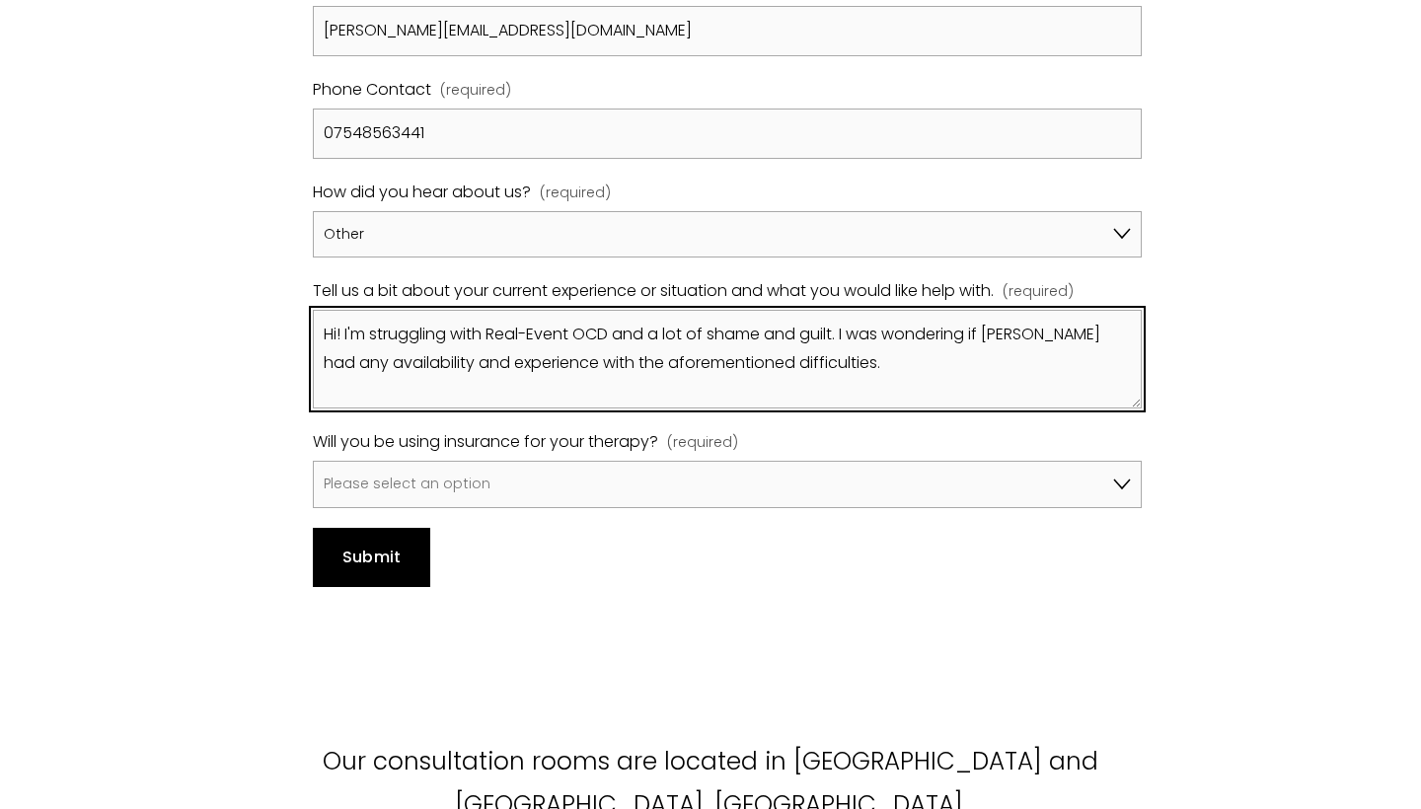
type textarea "Hi! I'm struggling with Real-Event OCD and a lot of shame and guilt. I was wond…"
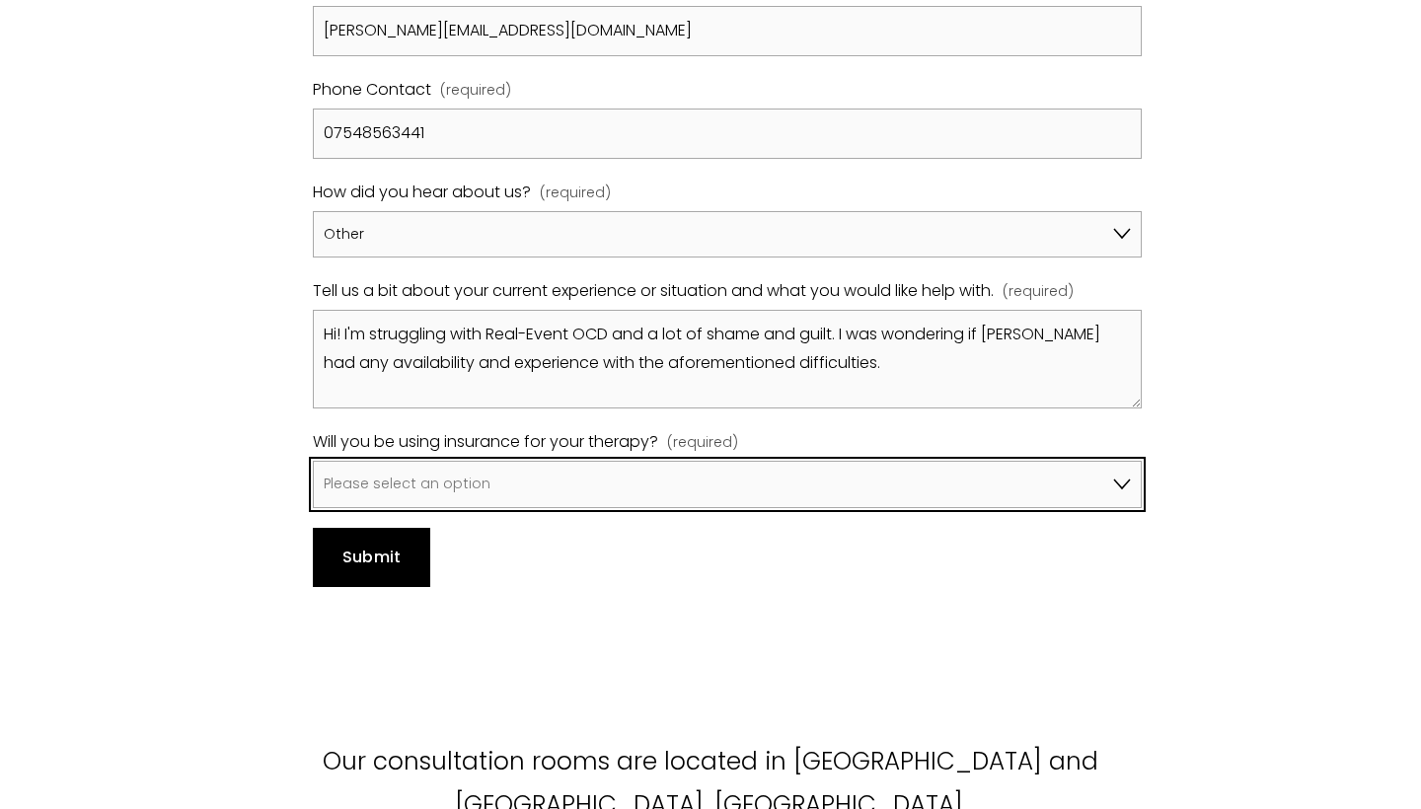
select select "No, I won't be using insurance"
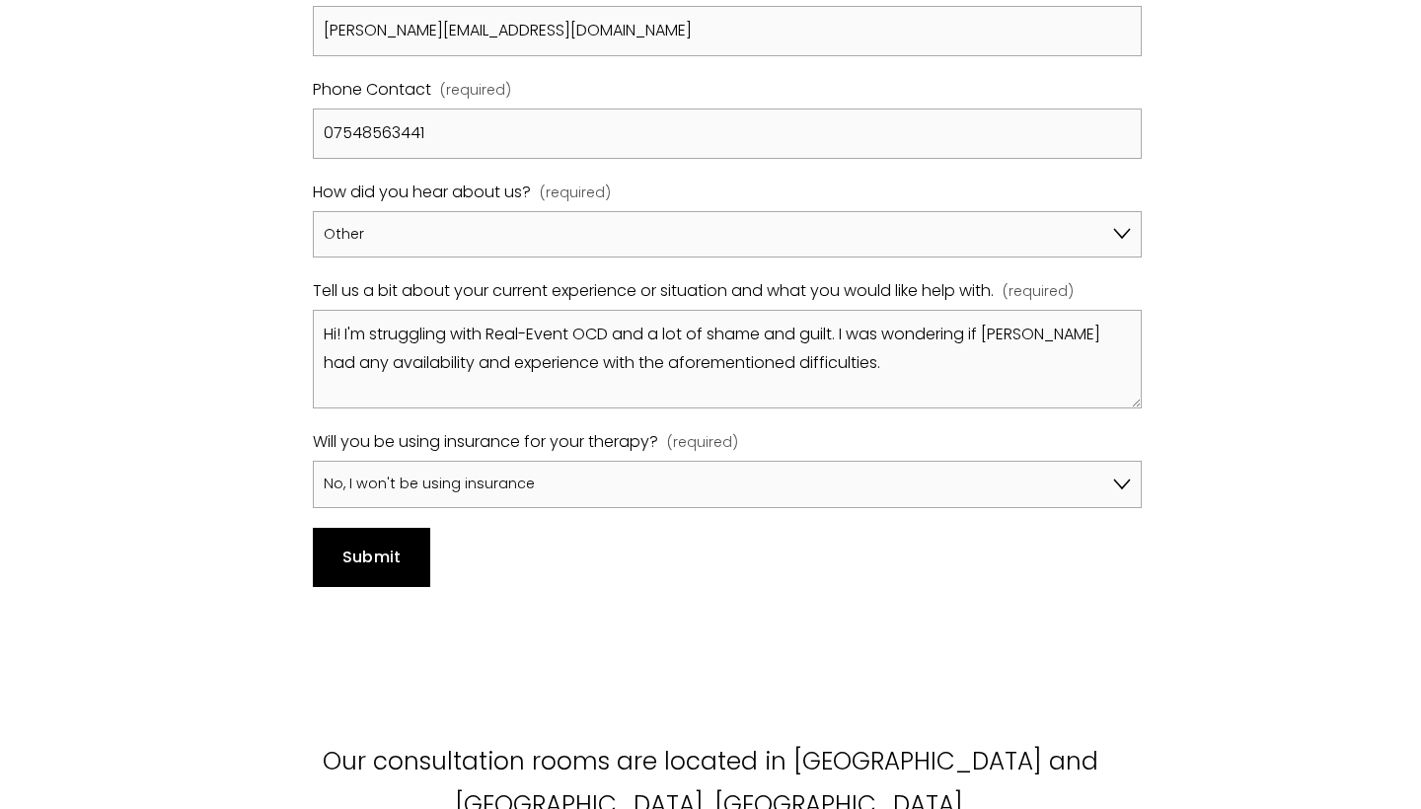
click at [416, 528] on button "Submit Submit" at bounding box center [371, 557] width 117 height 59
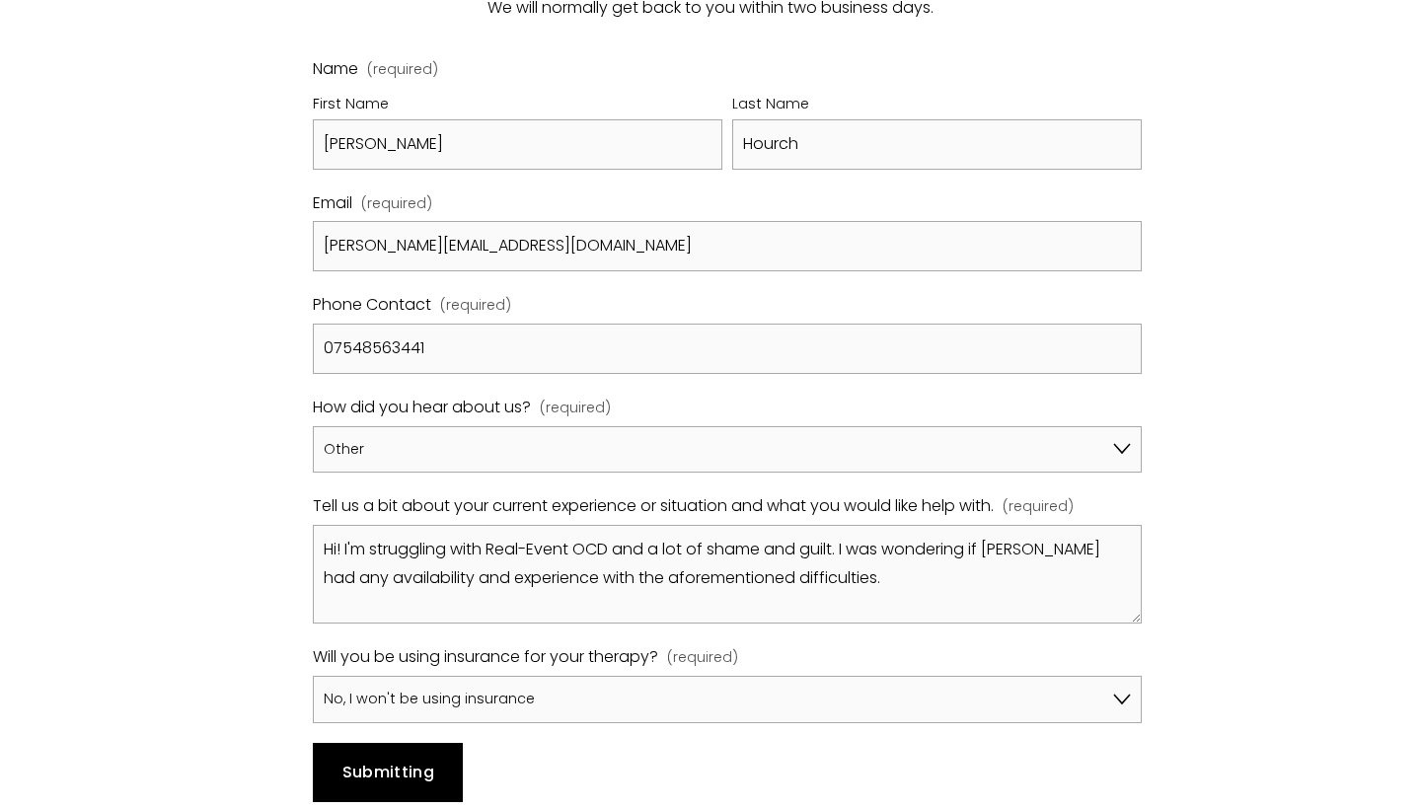
scroll to position [1172, 0]
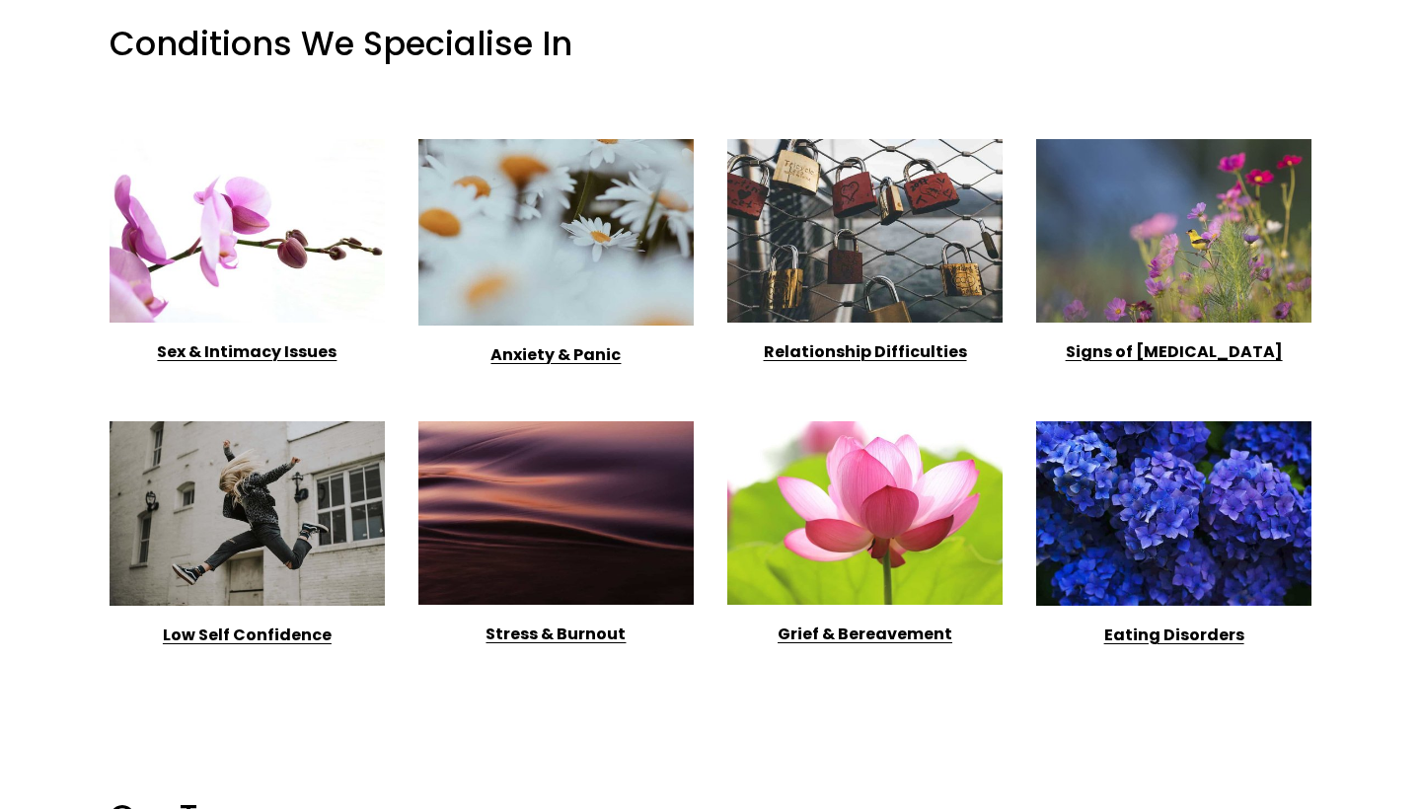
scroll to position [2983, 0]
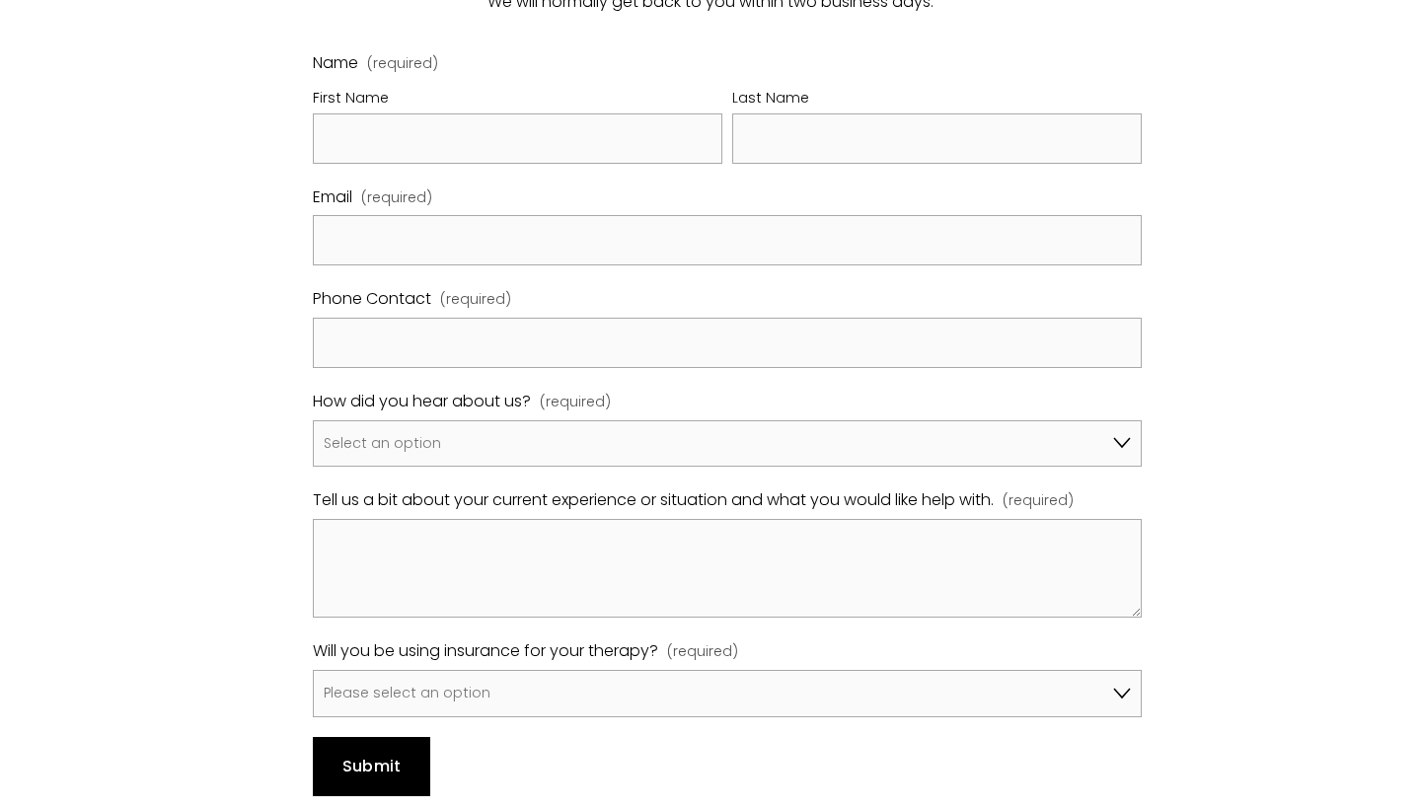
scroll to position [1218, 0]
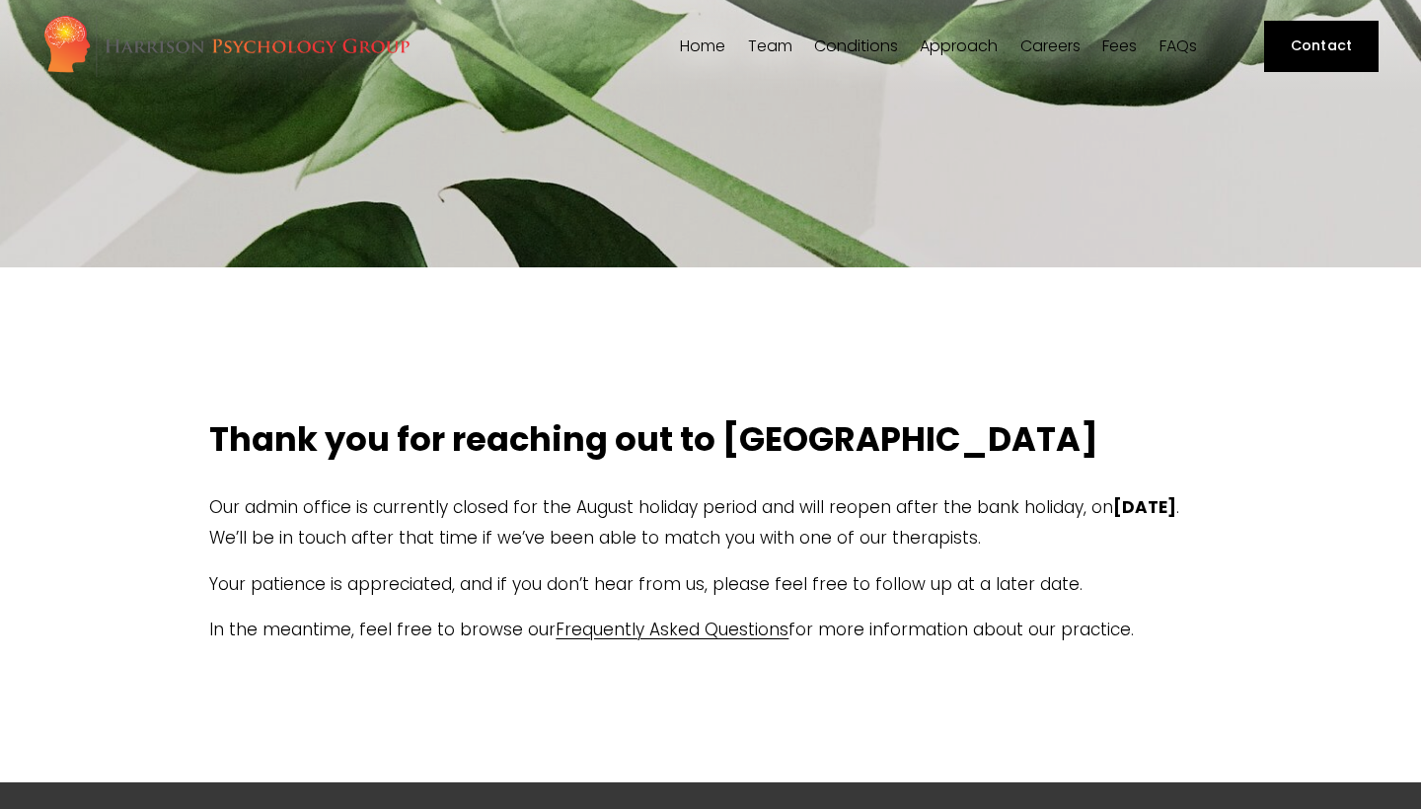
click at [710, 627] on link "Frequently Asked Questions" at bounding box center [672, 630] width 233 height 24
click at [0, 0] on span "[PERSON_NAME]" at bounding box center [0, 0] width 0 height 0
